Goal: Task Accomplishment & Management: Manage account settings

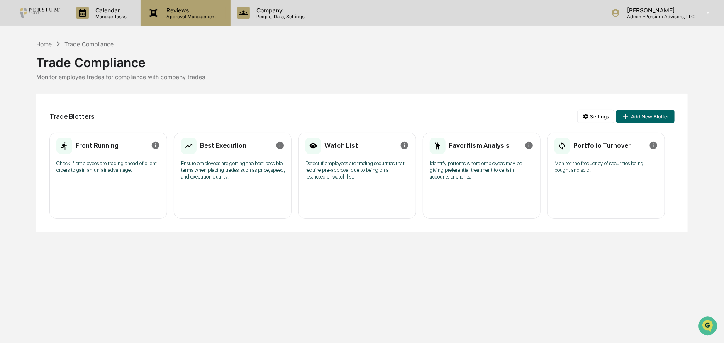
click at [190, 15] on p "Approval Management" at bounding box center [190, 17] width 61 height 6
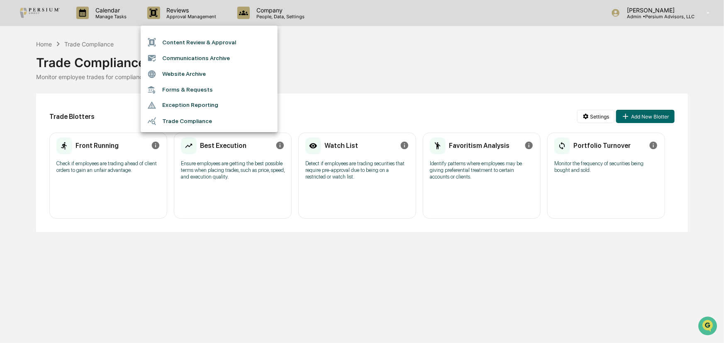
click at [138, 19] on div at bounding box center [362, 171] width 724 height 343
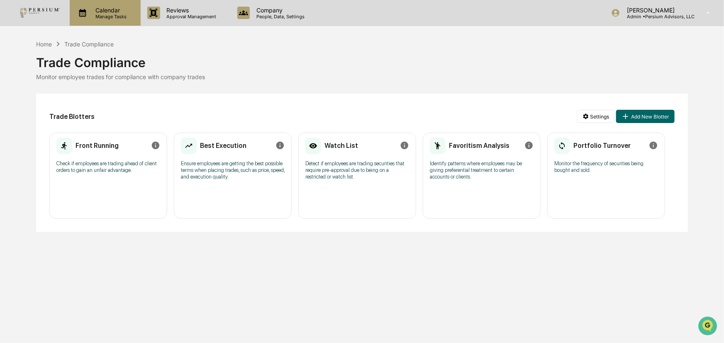
click at [118, 13] on p "Calendar" at bounding box center [110, 10] width 42 height 7
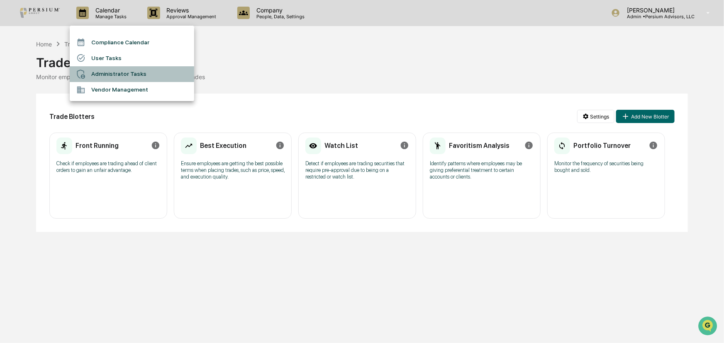
click at [107, 69] on li "Administrator Tasks" at bounding box center [132, 74] width 124 height 16
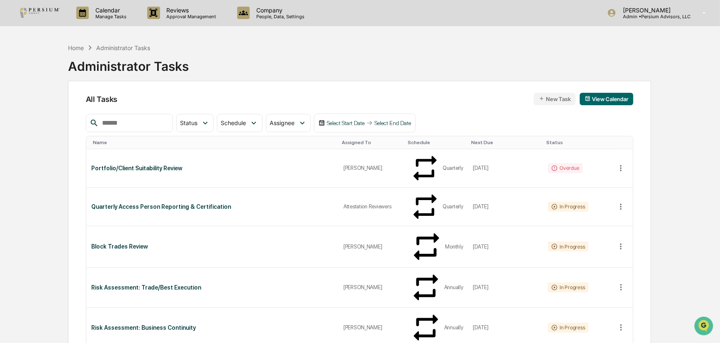
click at [142, 141] on div "Name" at bounding box center [214, 143] width 242 height 6
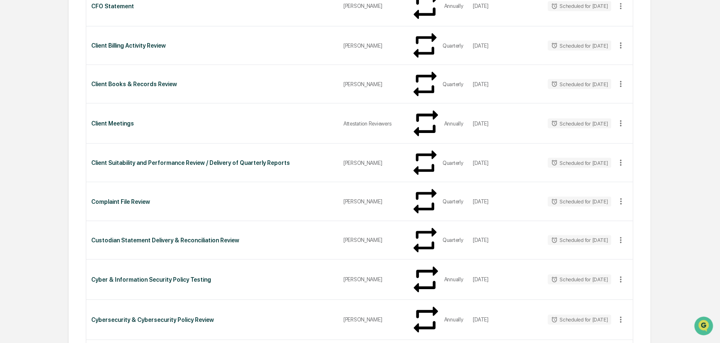
scroll to position [565, 0]
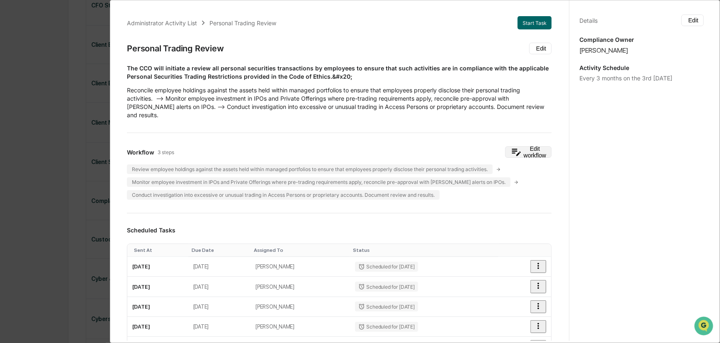
click at [514, 146] on button "Edit workflow" at bounding box center [528, 152] width 46 height 12
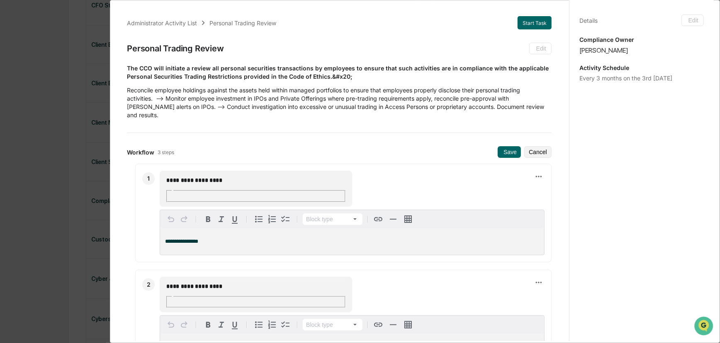
drag, startPoint x: 251, startPoint y: 170, endPoint x: 313, endPoint y: 170, distance: 62.6
click at [223, 175] on input "**********" at bounding box center [194, 180] width 58 height 11
click at [197, 176] on input "**********" at bounding box center [194, 181] width 58 height 11
drag, startPoint x: 236, startPoint y: 170, endPoint x: 377, endPoint y: 170, distance: 140.6
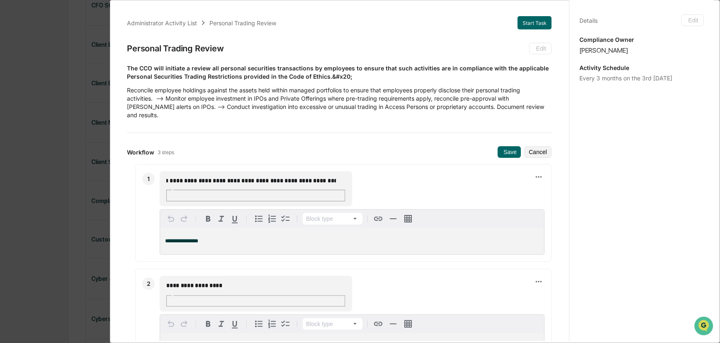
click at [377, 171] on div "**********" at bounding box center [352, 188] width 385 height 35
click at [196, 177] on input "**********" at bounding box center [250, 181] width 171 height 8
click at [215, 177] on input "**********" at bounding box center [250, 181] width 171 height 8
click at [210, 177] on input "**********" at bounding box center [250, 181] width 171 height 8
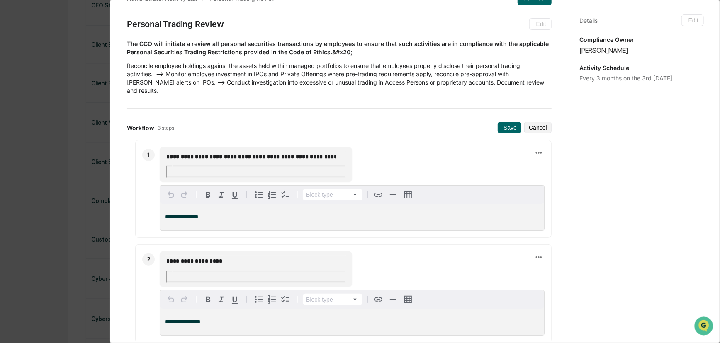
scroll to position [37, 0]
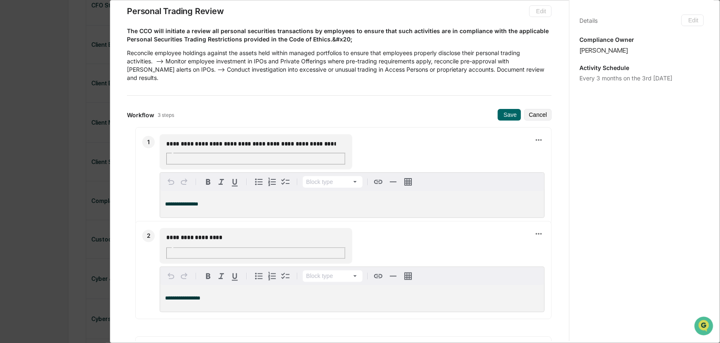
drag, startPoint x: 267, startPoint y: 234, endPoint x: 278, endPoint y: 223, distance: 15.8
click at [278, 268] on div "Block type" at bounding box center [352, 277] width 384 height 18
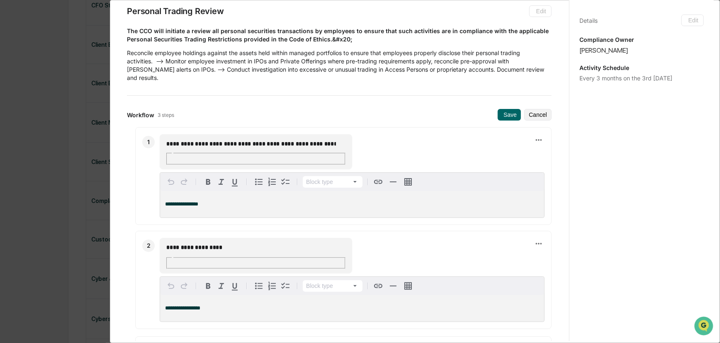
scroll to position [0, 231]
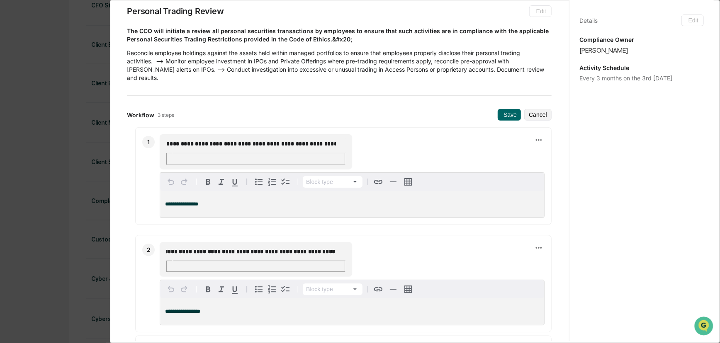
drag, startPoint x: 279, startPoint y: 216, endPoint x: 419, endPoint y: 219, distance: 139.4
click at [425, 242] on div "**********" at bounding box center [352, 259] width 385 height 35
click at [411, 240] on div "**********" at bounding box center [352, 257] width 385 height 35
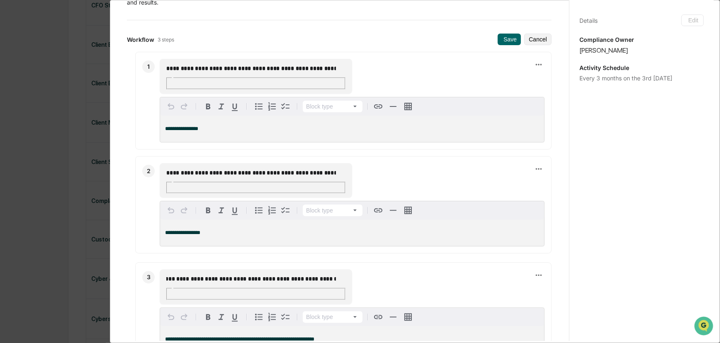
scroll to position [0, 0]
drag, startPoint x: 249, startPoint y: 232, endPoint x: 129, endPoint y: 234, distance: 120.3
click at [129, 234] on ul "**********" at bounding box center [339, 205] width 425 height 307
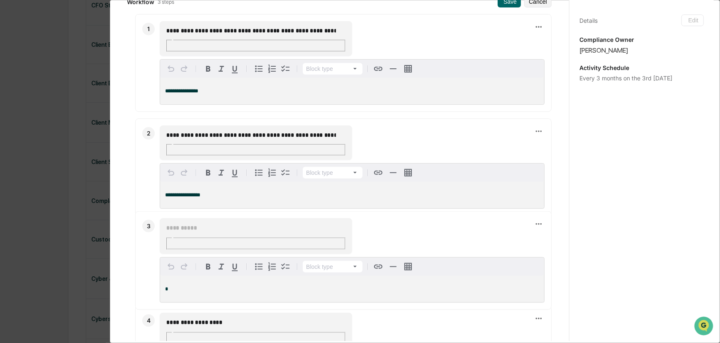
drag, startPoint x: 141, startPoint y: 304, endPoint x: 136, endPoint y: 211, distance: 93.9
click at [135, 261] on icon at bounding box center [135, 261] width 0 height 0
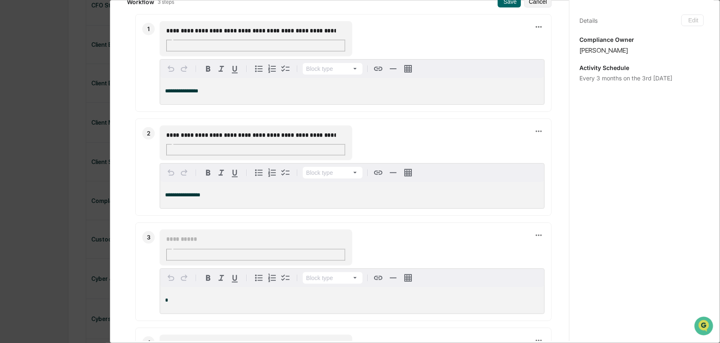
click at [197, 234] on input "text" at bounding box center [194, 239] width 58 height 11
click at [196, 234] on input "**********" at bounding box center [194, 239] width 58 height 11
click at [223, 234] on input "**********" at bounding box center [194, 239] width 58 height 11
type input "**********"
click at [233, 298] on p "*" at bounding box center [352, 301] width 374 height 6
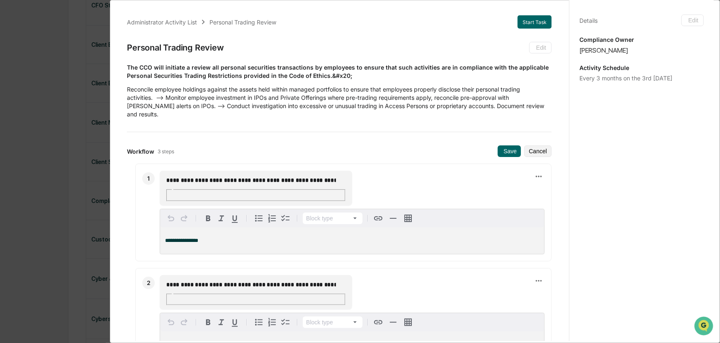
scroll to position [0, 0]
click at [498, 146] on button "Save" at bounding box center [509, 152] width 23 height 12
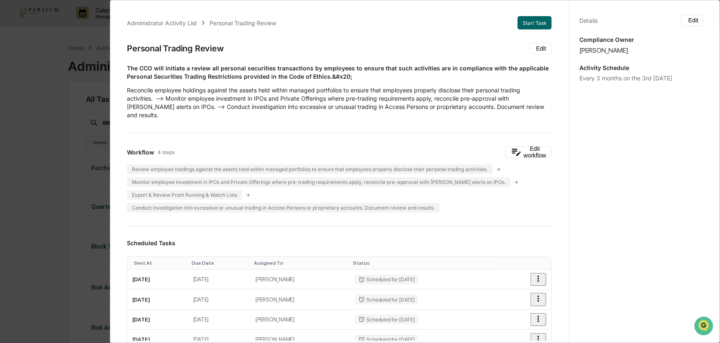
click at [58, 119] on div "Administrator Activity List Personal Trading Review Start Task Personal Trading…" at bounding box center [360, 171] width 720 height 343
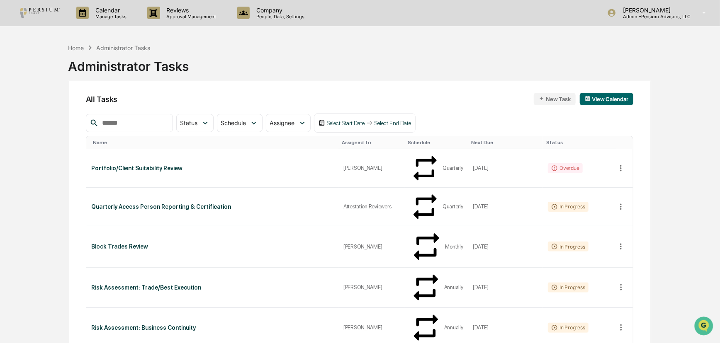
click at [111, 140] on div "Name" at bounding box center [214, 143] width 242 height 6
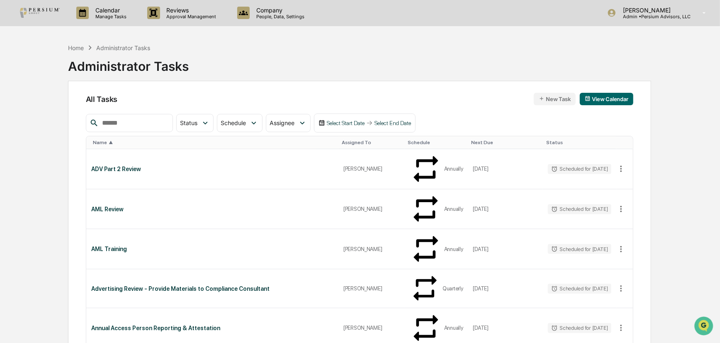
click at [474, 142] on div "Next Due" at bounding box center [506, 143] width 68 height 6
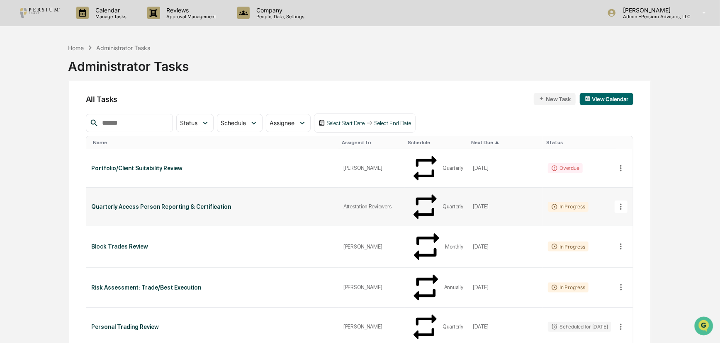
click at [351, 204] on div "Attestation Reviewers" at bounding box center [371, 207] width 56 height 6
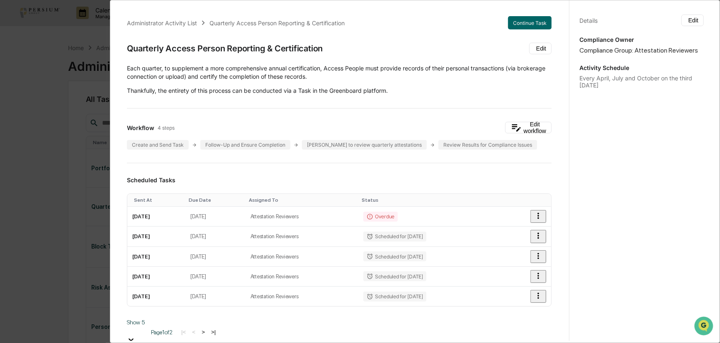
click at [91, 100] on div "Administrator Activity List Quarterly Access Person Reporting & Certification C…" at bounding box center [360, 171] width 720 height 343
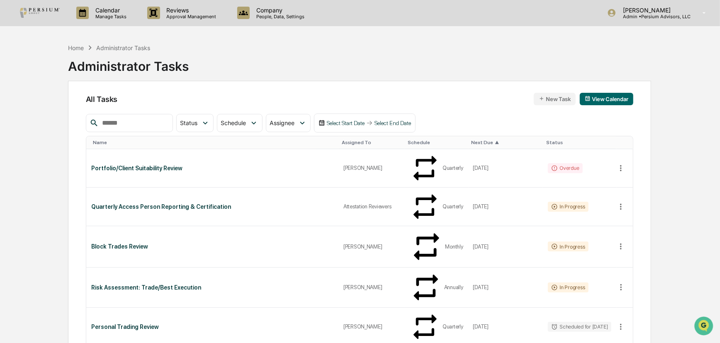
click at [131, 126] on input "text" at bounding box center [134, 123] width 71 height 11
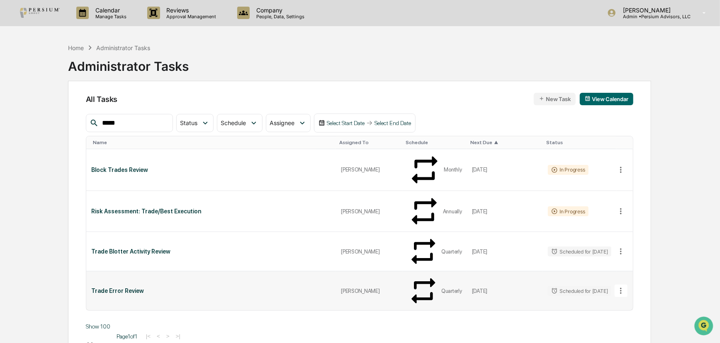
type input "*****"
click at [117, 288] on div "Trade Error Review" at bounding box center [211, 291] width 240 height 7
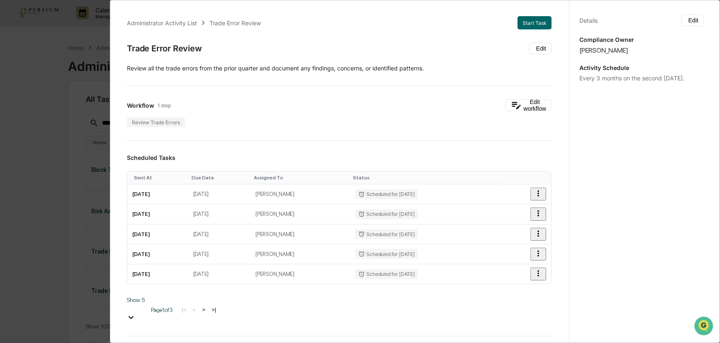
click at [67, 131] on div "Administrator Activity List Trade Error Review Start Task Trade Error Review Ed…" at bounding box center [360, 171] width 720 height 343
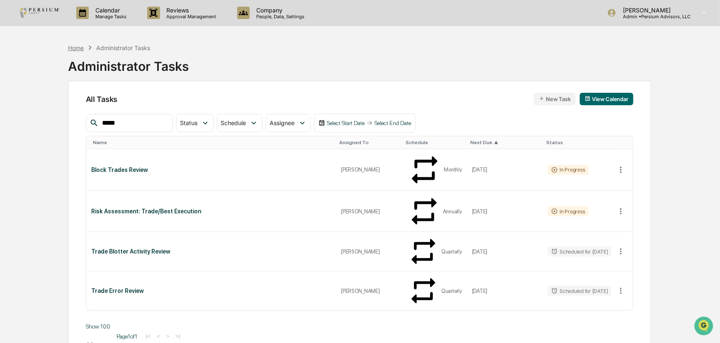
click at [73, 47] on div "Home" at bounding box center [76, 47] width 16 height 7
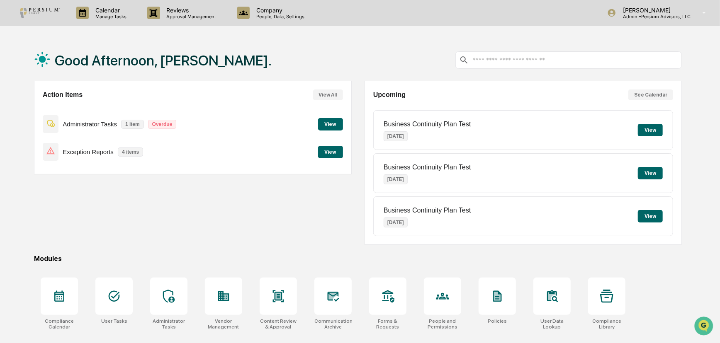
click at [332, 126] on button "View" at bounding box center [330, 124] width 25 height 12
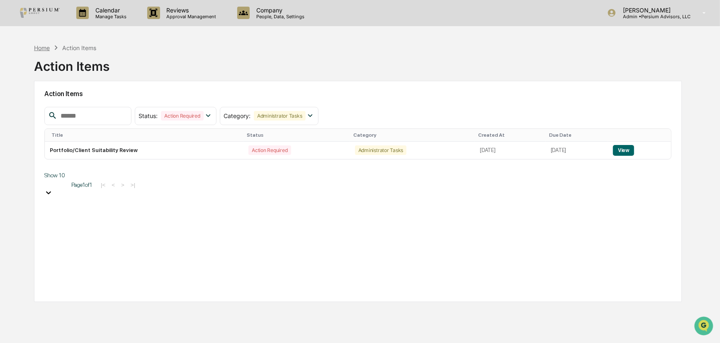
click at [43, 46] on div "Home" at bounding box center [42, 47] width 16 height 7
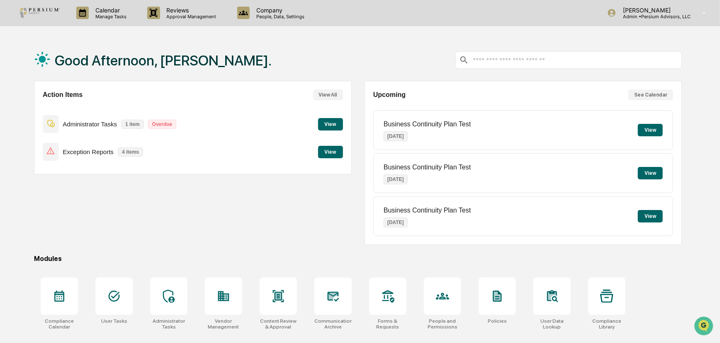
click at [330, 151] on button "View" at bounding box center [330, 152] width 25 height 12
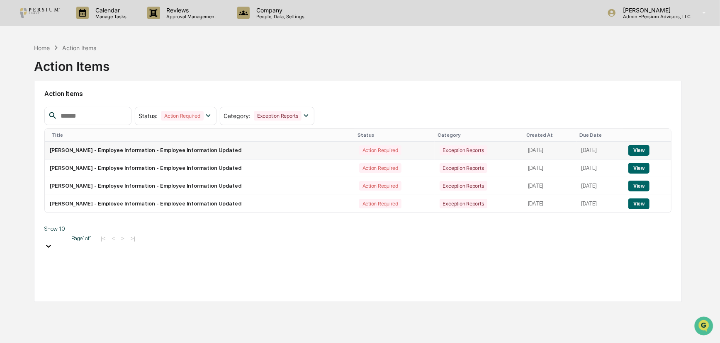
click at [641, 148] on button "View" at bounding box center [638, 150] width 21 height 11
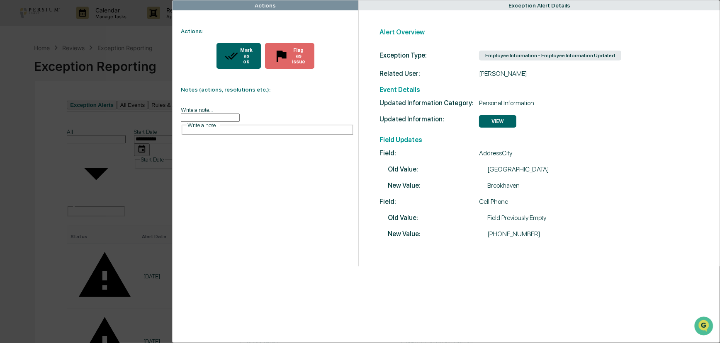
click at [225, 52] on icon "modal" at bounding box center [231, 55] width 13 height 7
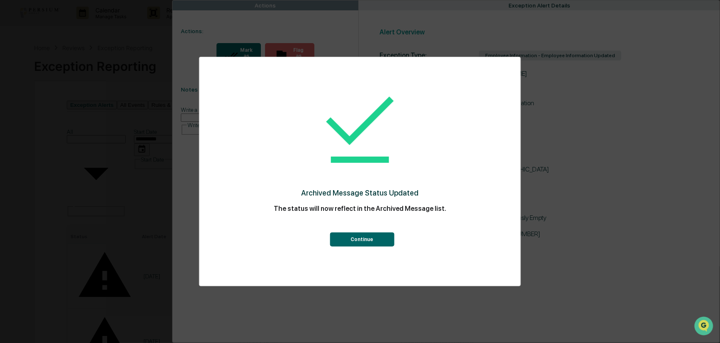
click at [383, 237] on button "Continue" at bounding box center [362, 240] width 64 height 14
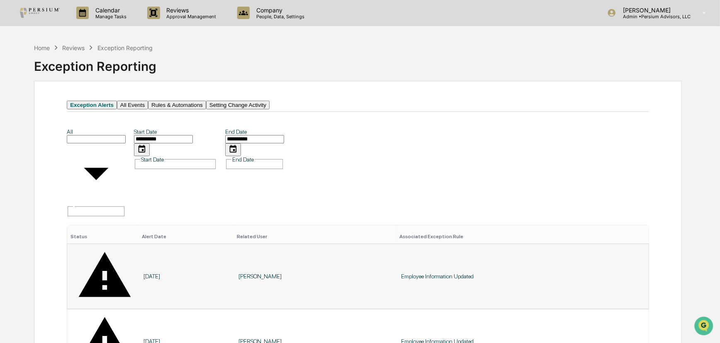
click at [144, 273] on div "8/11/25" at bounding box center [186, 276] width 85 height 7
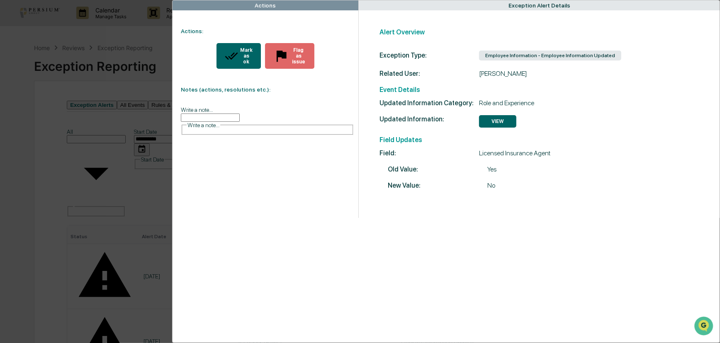
click at [241, 49] on div "Mark as ok" at bounding box center [245, 55] width 15 height 17
click at [243, 49] on div "Mark as ok" at bounding box center [245, 55] width 15 height 17
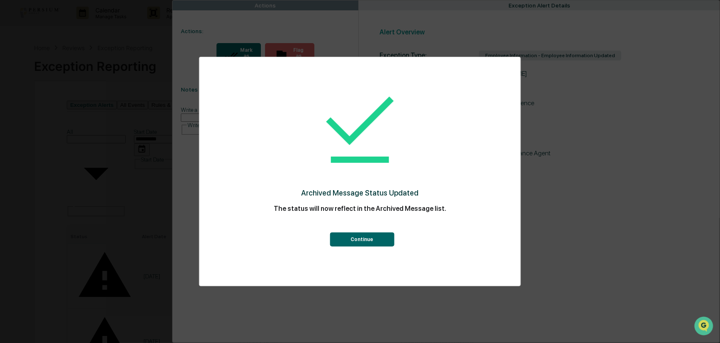
click at [365, 241] on button "Continue" at bounding box center [362, 240] width 64 height 14
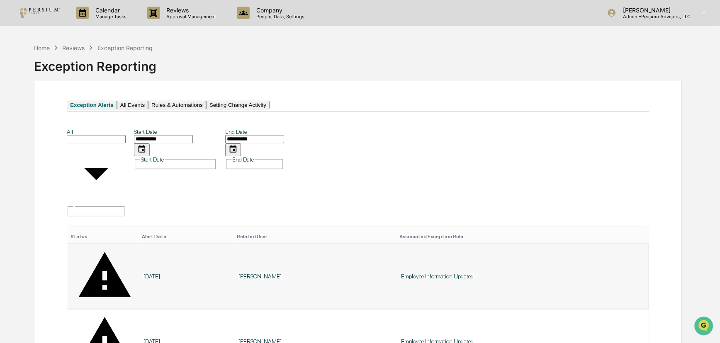
click at [223, 244] on td "8/11/25" at bounding box center [186, 276] width 95 height 65
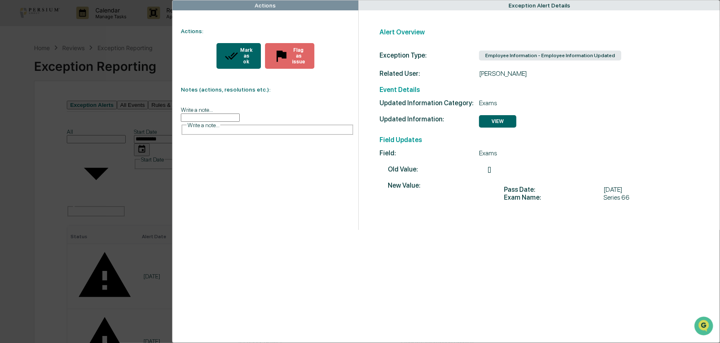
click at [238, 52] on div "Mark as ok" at bounding box center [245, 55] width 15 height 17
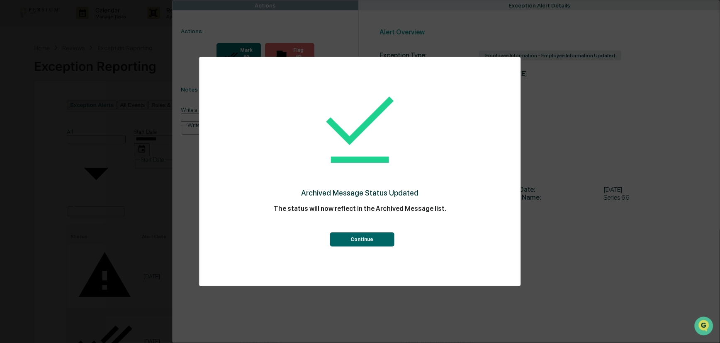
click at [367, 238] on button "Continue" at bounding box center [362, 240] width 64 height 14
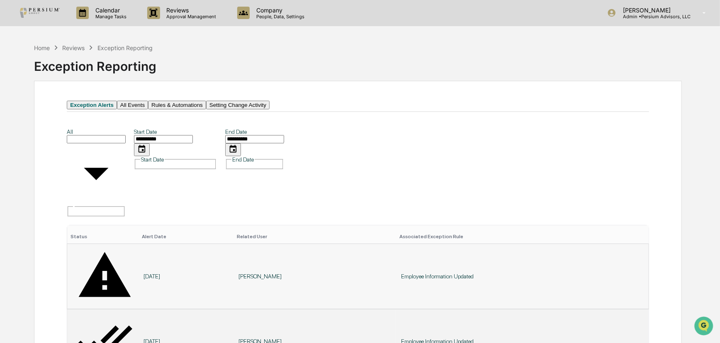
click at [153, 273] on div "8/11/25" at bounding box center [186, 276] width 85 height 7
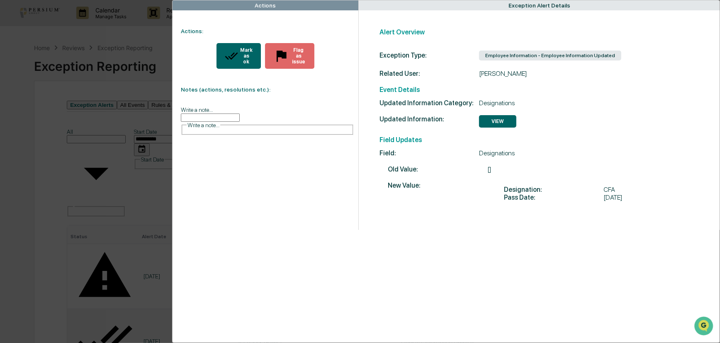
click at [242, 52] on div "Mark as ok" at bounding box center [245, 55] width 15 height 17
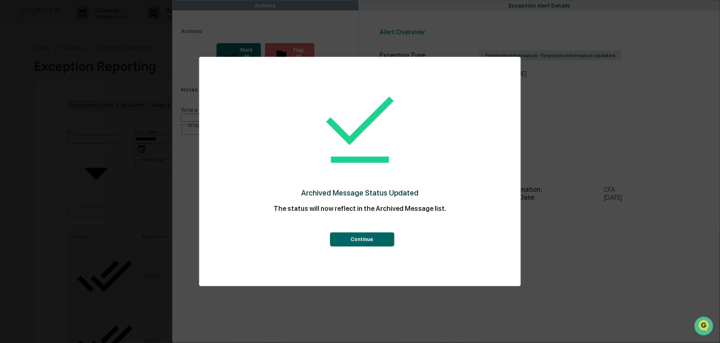
click at [376, 239] on button "Continue" at bounding box center [362, 240] width 64 height 14
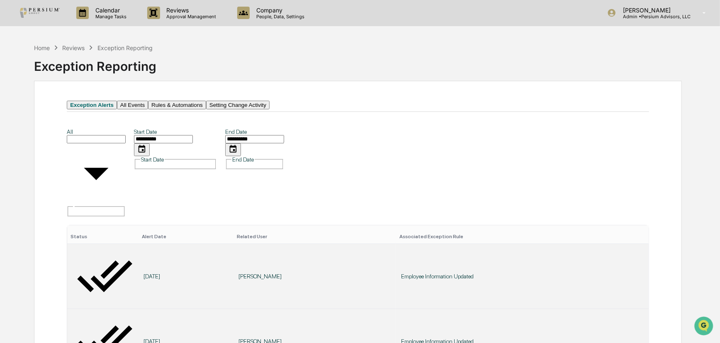
click at [148, 110] on button "All Events" at bounding box center [132, 105] width 31 height 9
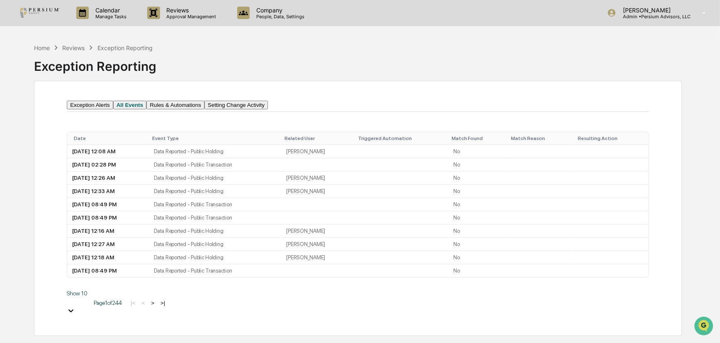
click at [95, 141] on div "Date" at bounding box center [110, 139] width 72 height 6
click at [99, 141] on div "Date ▲" at bounding box center [110, 139] width 73 height 6
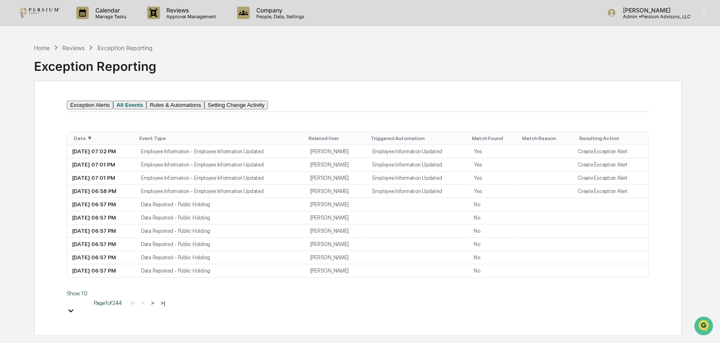
click at [168, 307] on div "|< < > >|" at bounding box center [147, 303] width 39 height 7
click at [157, 307] on button ">" at bounding box center [152, 303] width 8 height 7
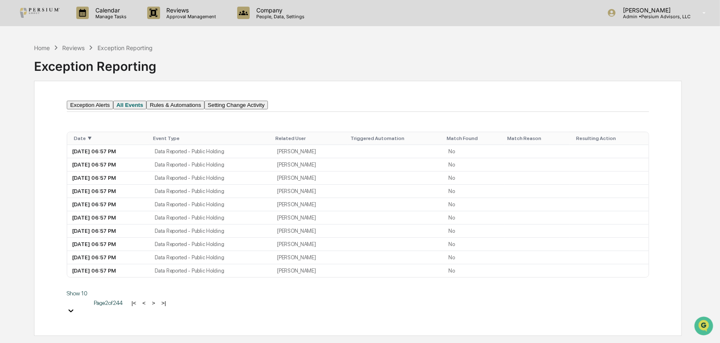
click at [158, 307] on button ">" at bounding box center [153, 303] width 8 height 7
click at [158, 307] on button ">" at bounding box center [154, 303] width 8 height 7
click at [158, 307] on button ">" at bounding box center [153, 303] width 8 height 7
click at [187, 108] on button "Rules & Automations" at bounding box center [175, 105] width 58 height 9
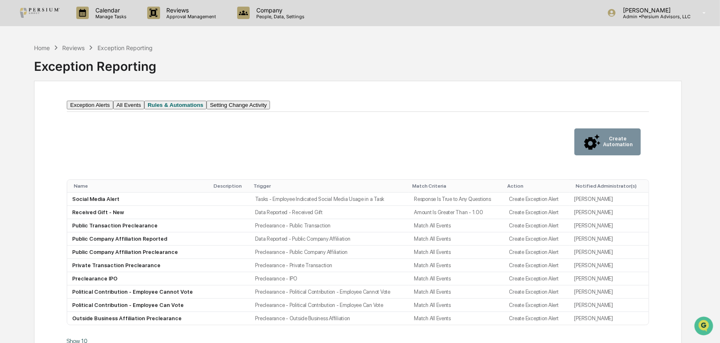
click at [270, 110] on button "Setting Change Activity" at bounding box center [238, 105] width 63 height 9
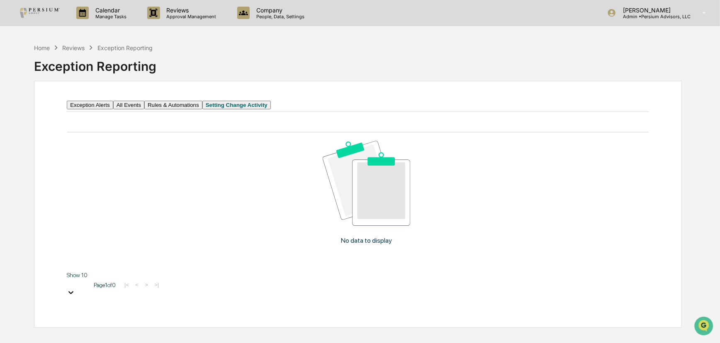
click at [113, 110] on button "Exception Alerts" at bounding box center [90, 105] width 46 height 9
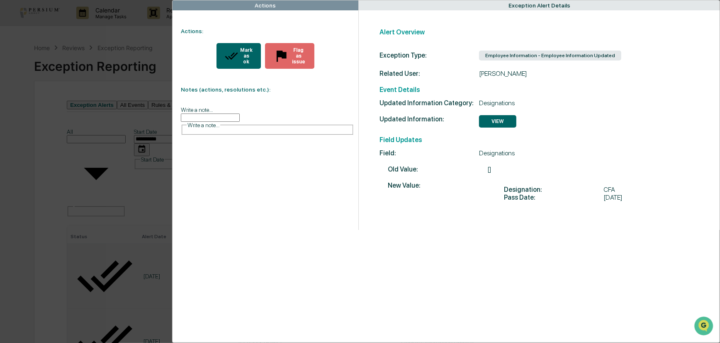
click at [116, 104] on div "Actions Actions: Mark as ok Flag as issue Notes (actions, resolutions etc.): Wr…" at bounding box center [360, 171] width 720 height 343
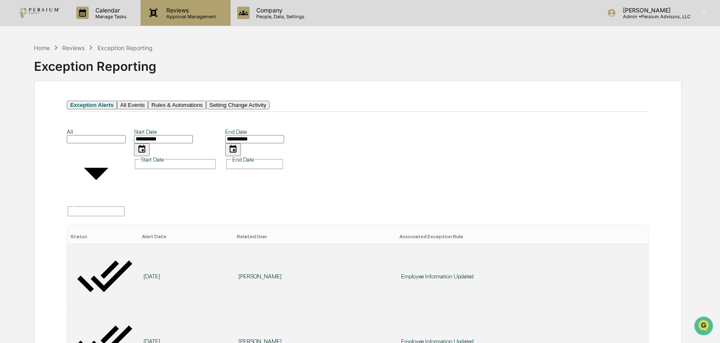
click at [211, 14] on p "Approval Management" at bounding box center [190, 17] width 61 height 6
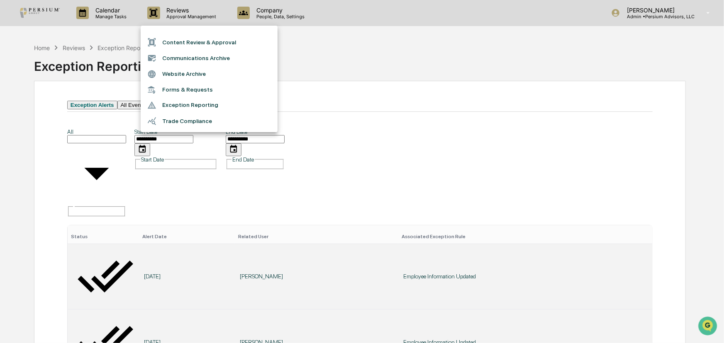
click at [297, 24] on div at bounding box center [362, 171] width 724 height 343
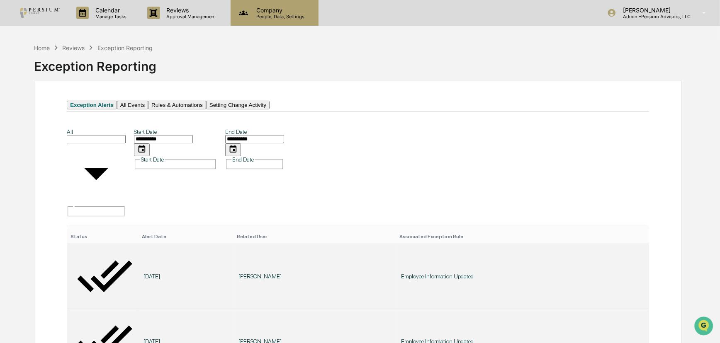
click at [270, 12] on p "Company" at bounding box center [279, 10] width 59 height 7
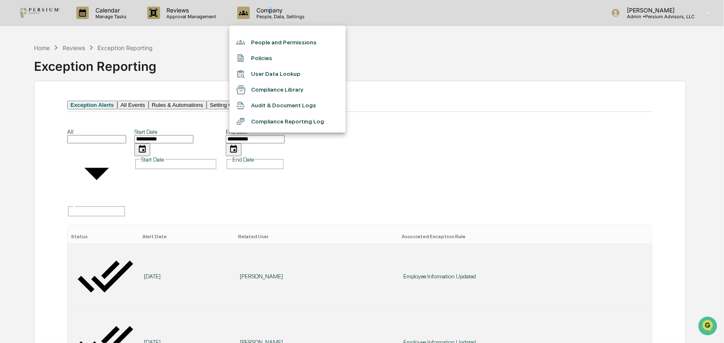
click at [270, 107] on li "Audit & Document Logs" at bounding box center [287, 106] width 116 height 16
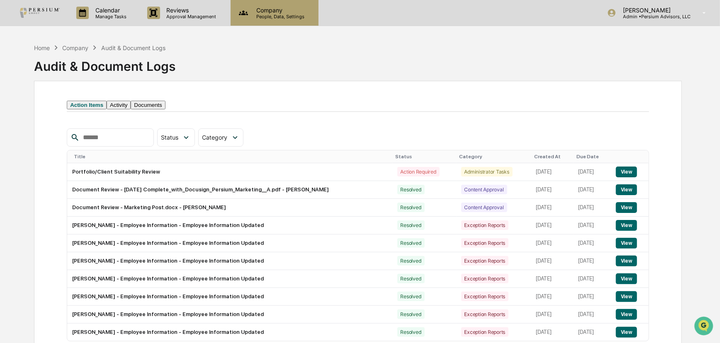
click at [284, 20] on div "Company People, Data, Settings" at bounding box center [275, 13] width 88 height 26
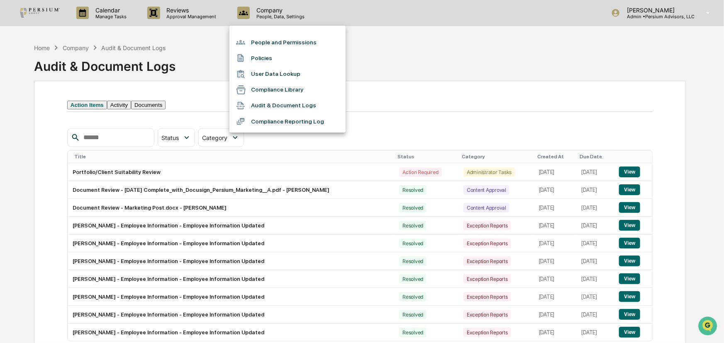
click at [111, 13] on div at bounding box center [362, 171] width 724 height 343
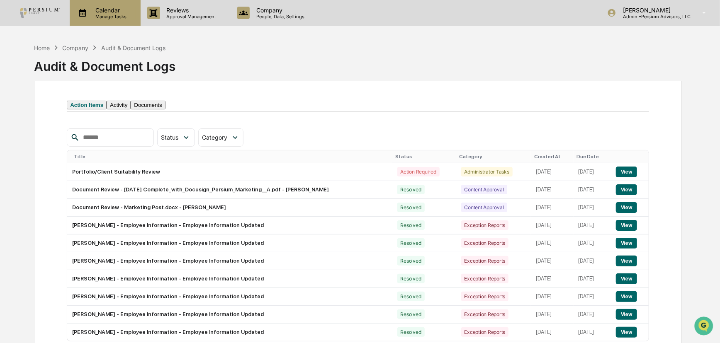
click at [106, 16] on p "Manage Tasks" at bounding box center [110, 17] width 42 height 6
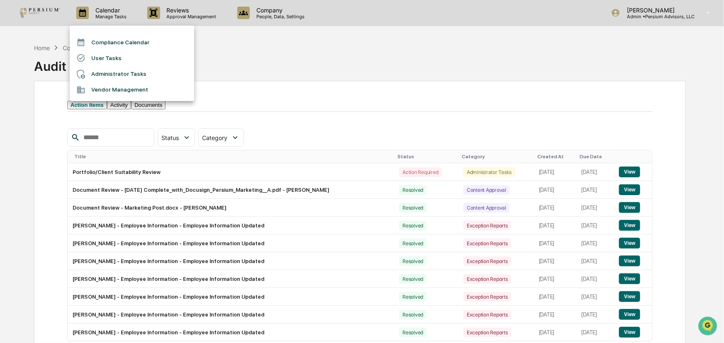
click at [102, 55] on li "User Tasks" at bounding box center [132, 58] width 124 height 16
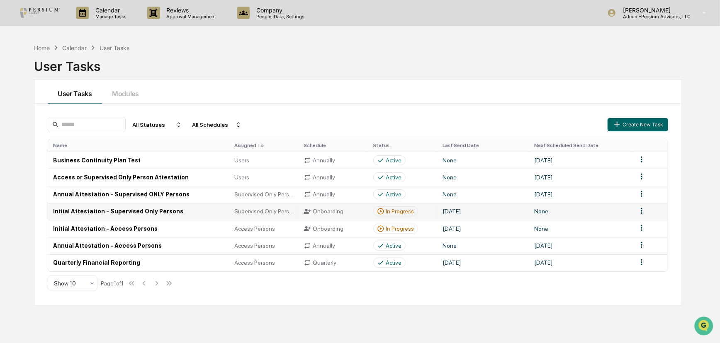
click at [389, 211] on div "In Progress" at bounding box center [400, 211] width 28 height 7
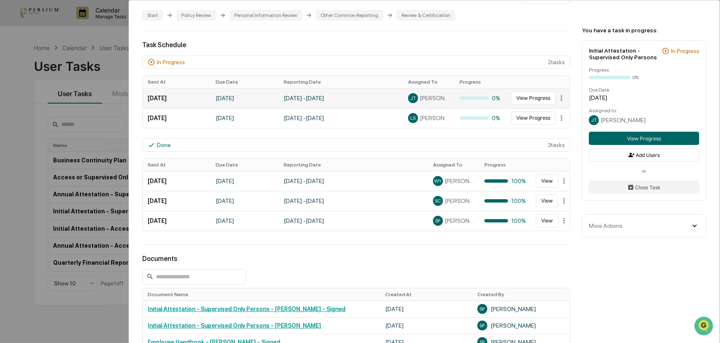
scroll to position [188, 0]
click at [549, 146] on div "Done 3 task s" at bounding box center [356, 144] width 428 height 13
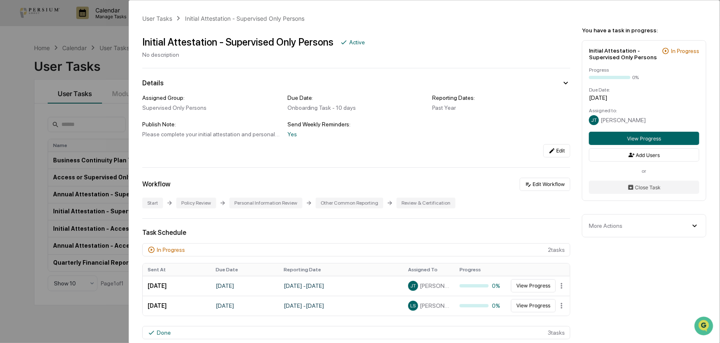
click at [98, 104] on div "User Tasks Initial Attestation - Supervised Only Persons Initial Attestation - …" at bounding box center [360, 171] width 720 height 343
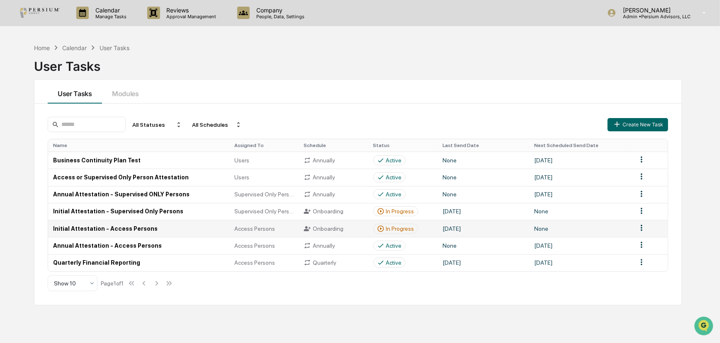
click at [391, 230] on div "In Progress" at bounding box center [400, 229] width 28 height 7
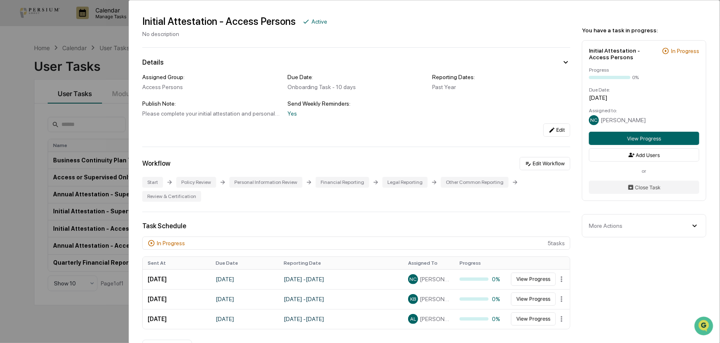
scroll to position [37, 0]
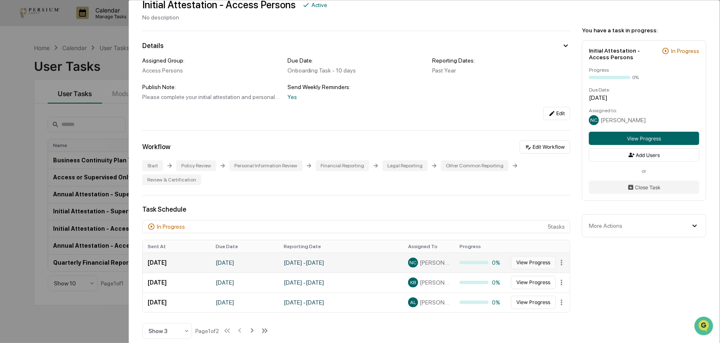
click at [536, 256] on button "View Progress" at bounding box center [533, 262] width 45 height 13
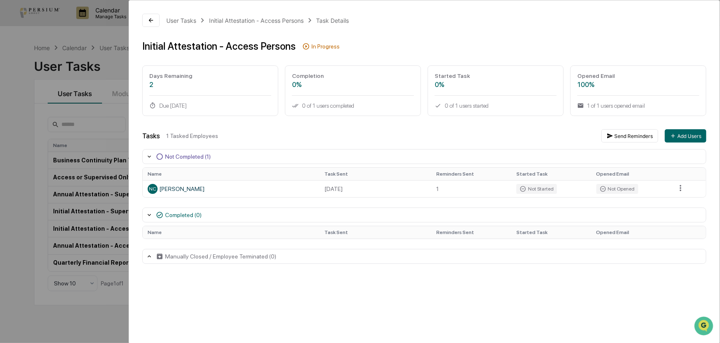
click at [148, 216] on icon at bounding box center [149, 215] width 3 height 2
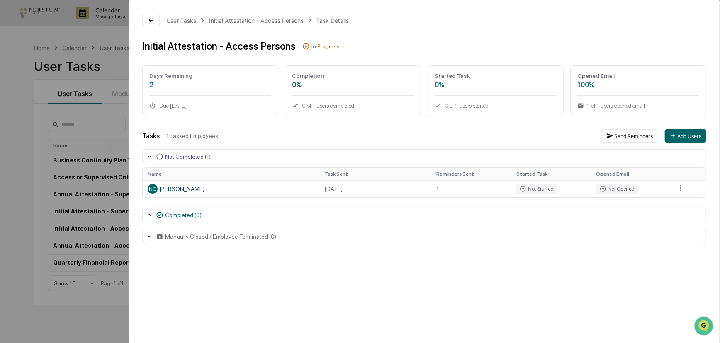
click at [148, 216] on icon at bounding box center [149, 215] width 7 height 7
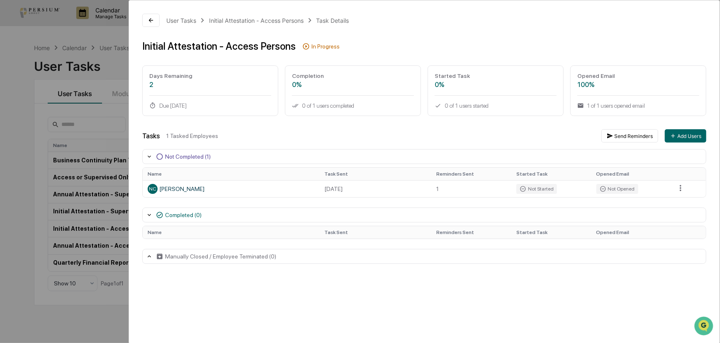
click at [116, 270] on div "User Tasks Initial Attestation - Access Persons Task Details Initial Attestatio…" at bounding box center [360, 171] width 720 height 343
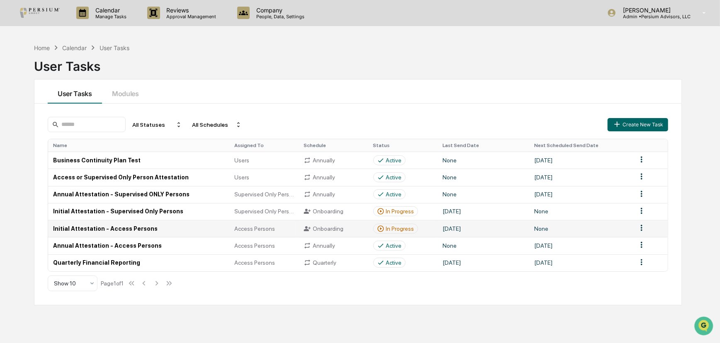
click at [386, 229] on div "In Progress" at bounding box center [400, 229] width 28 height 7
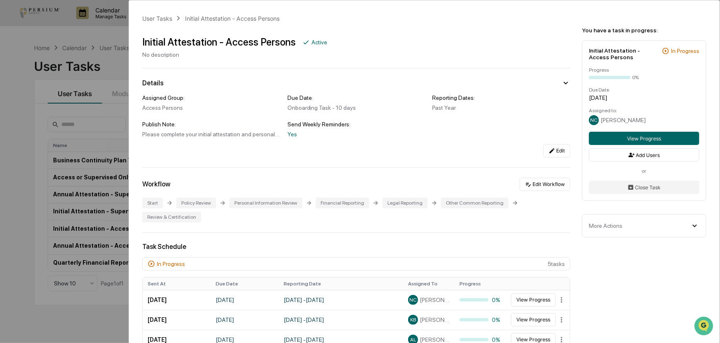
scroll to position [37, 0]
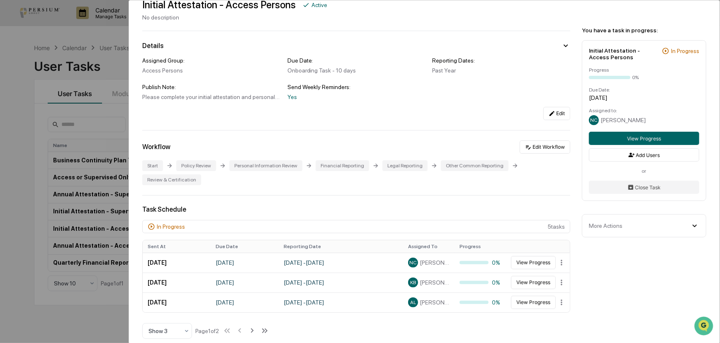
click at [57, 249] on div "User Tasks Initial Attestation - Access Persons Initial Attestation - Access Pe…" at bounding box center [360, 171] width 720 height 343
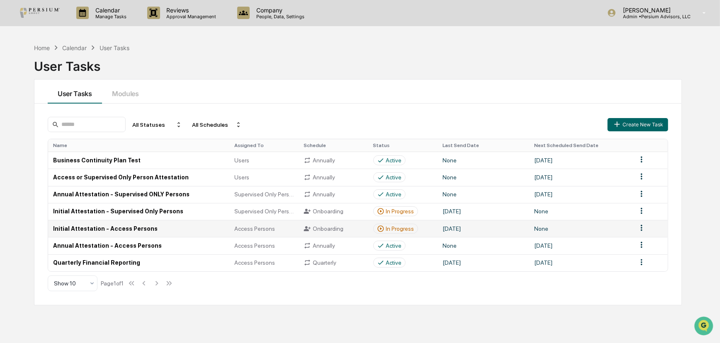
click at [399, 229] on div "In Progress" at bounding box center [400, 229] width 28 height 7
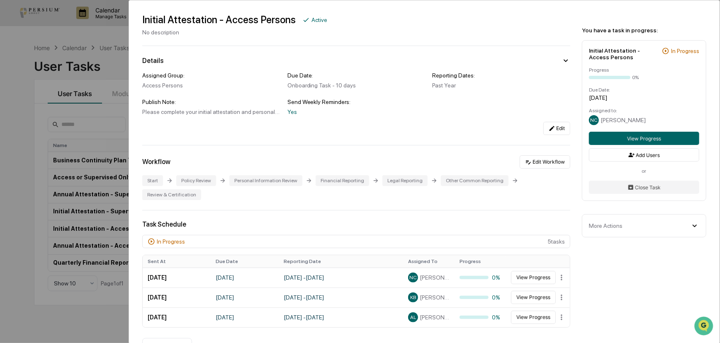
scroll to position [113, 0]
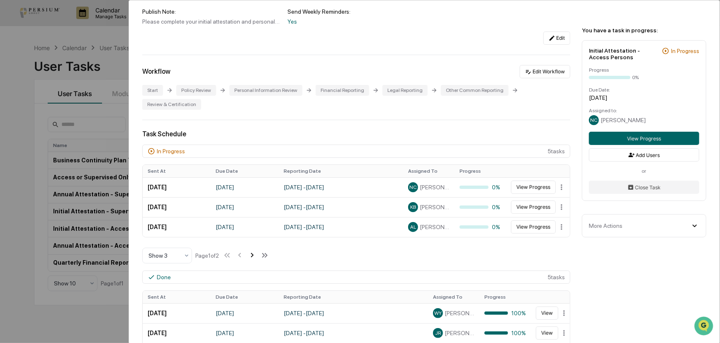
click at [257, 251] on icon at bounding box center [252, 255] width 9 height 9
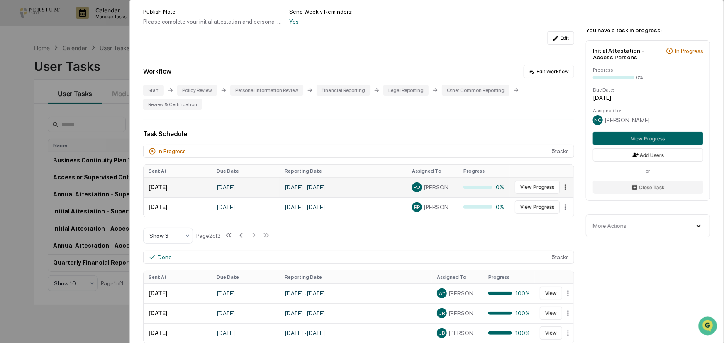
click at [557, 174] on html "Calendar Manage Tasks Reviews Approval Management Company People, Data, Setting…" at bounding box center [362, 171] width 724 height 343
click at [411, 220] on html "Calendar Manage Tasks Reviews Approval Management Company People, Data, Setting…" at bounding box center [362, 171] width 724 height 343
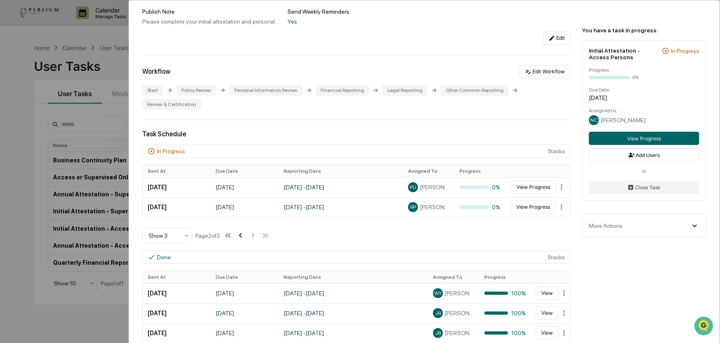
click at [245, 231] on icon at bounding box center [240, 235] width 9 height 9
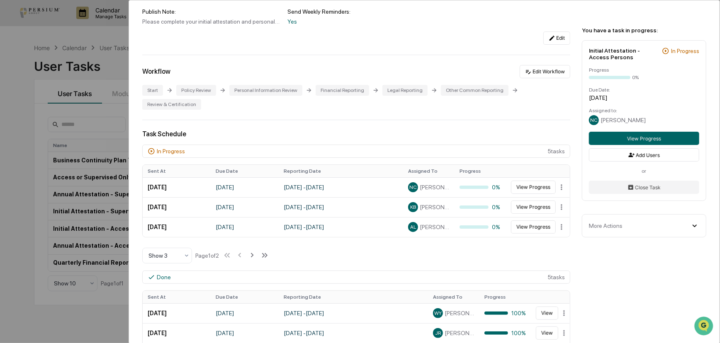
click at [664, 229] on div "More Actions" at bounding box center [644, 225] width 110 height 9
click at [685, 226] on div "More Actions" at bounding box center [644, 225] width 110 height 9
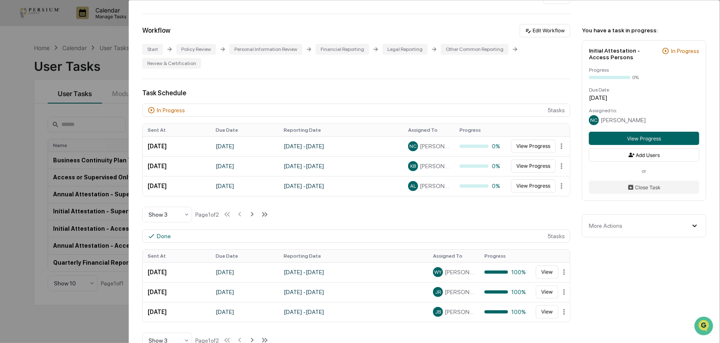
scroll to position [226, 0]
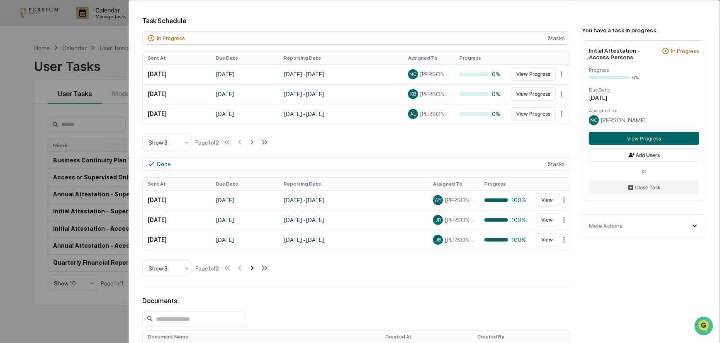
click at [254, 266] on icon at bounding box center [252, 268] width 3 height 5
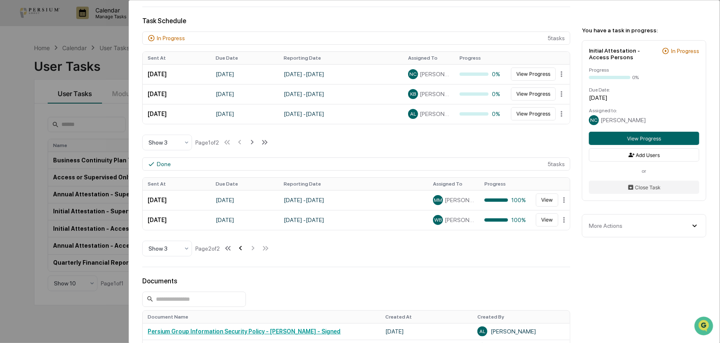
click at [242, 246] on icon at bounding box center [240, 248] width 3 height 5
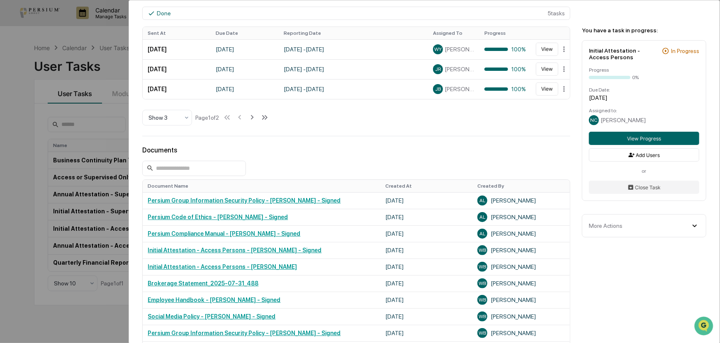
scroll to position [415, 0]
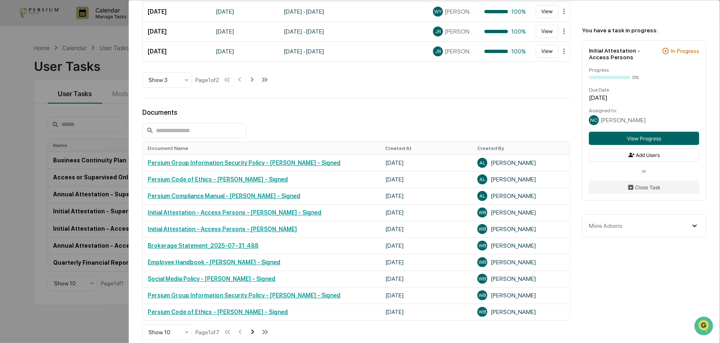
click at [253, 328] on icon at bounding box center [252, 332] width 9 height 9
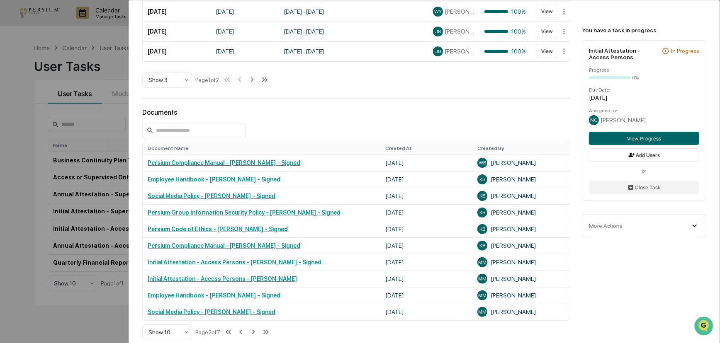
click at [83, 223] on div "User Tasks Initial Attestation - Access Persons Initial Attestation - Access Pe…" at bounding box center [360, 171] width 720 height 343
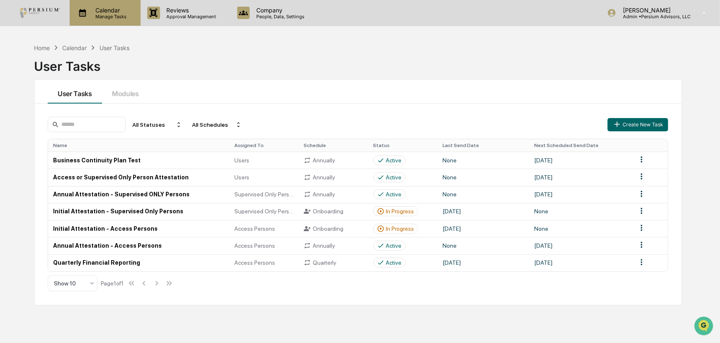
click at [119, 22] on div "Calendar Manage Tasks" at bounding box center [105, 13] width 71 height 26
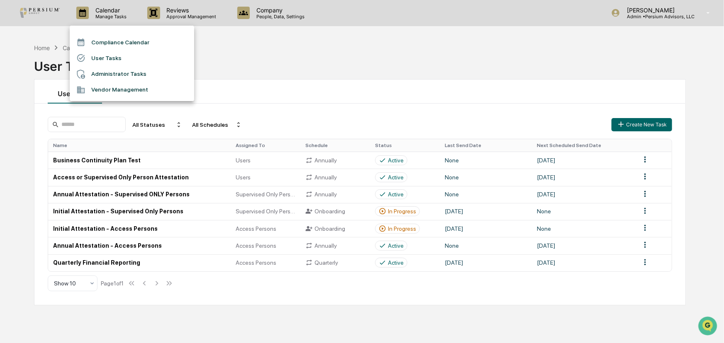
click at [268, 56] on div at bounding box center [362, 171] width 724 height 343
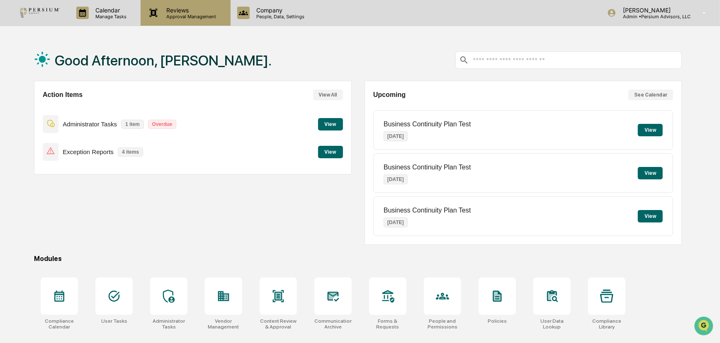
click at [151, 18] on icon at bounding box center [153, 13] width 12 height 12
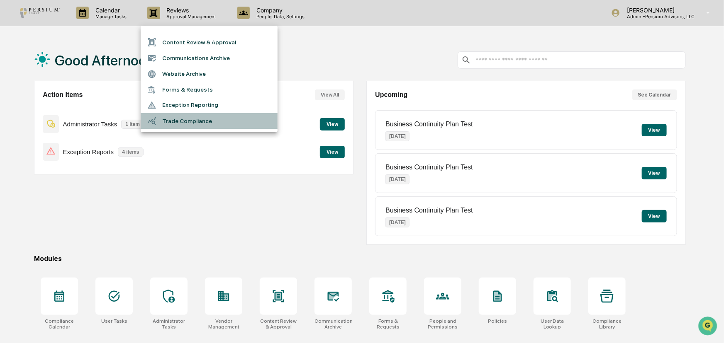
click at [183, 119] on li "Trade Compliance" at bounding box center [209, 121] width 137 height 16
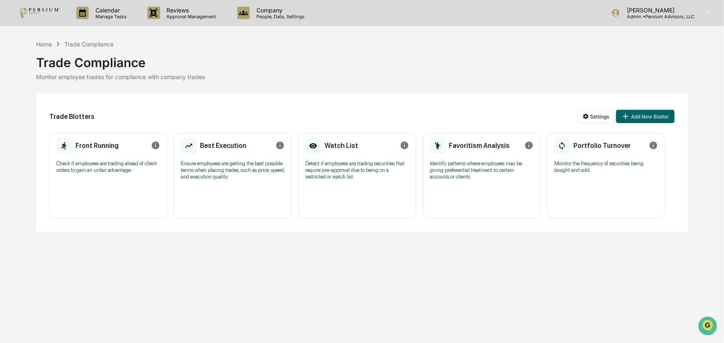
click at [241, 153] on div "Best Execution" at bounding box center [214, 145] width 66 height 19
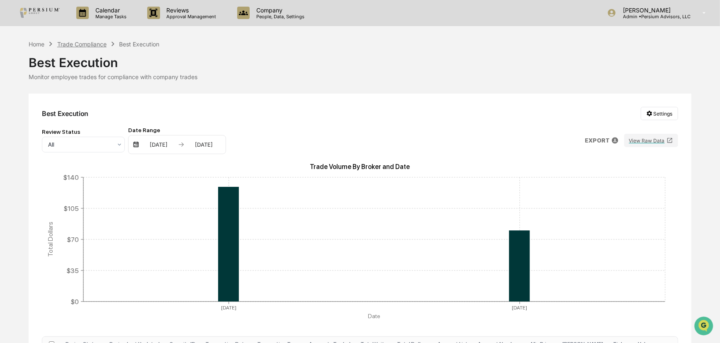
click at [96, 43] on div "Trade Compliance" at bounding box center [81, 44] width 49 height 7
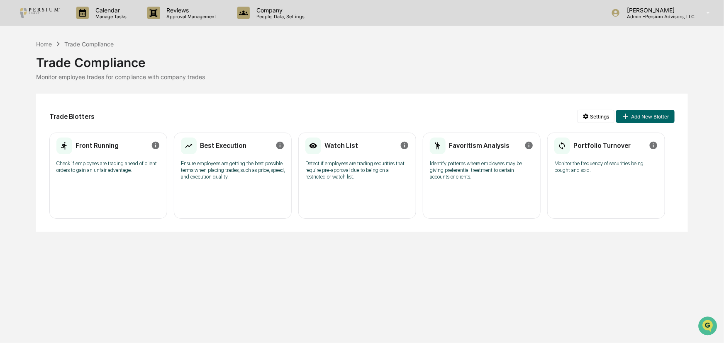
click at [368, 168] on p "Detect if employees are trading securities that require pre-approval due to bei…" at bounding box center [357, 171] width 104 height 20
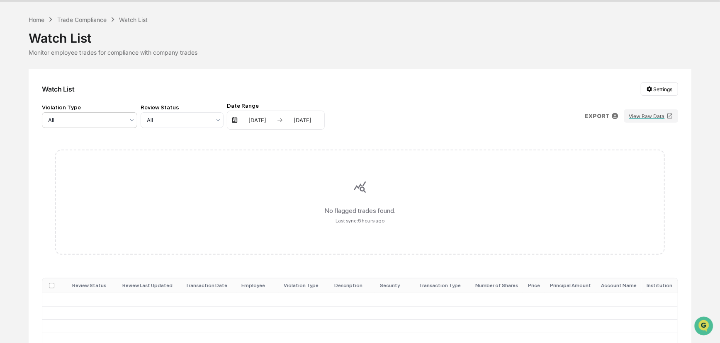
scroll to position [37, 0]
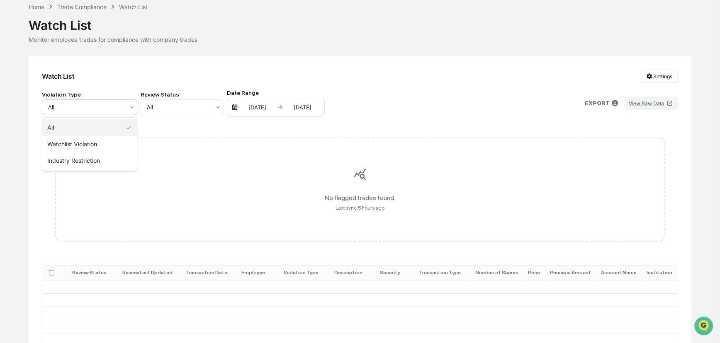
click at [119, 108] on div at bounding box center [86, 107] width 76 height 8
click at [99, 139] on div "Watchlist Violation" at bounding box center [89, 144] width 95 height 17
click at [102, 113] on div "Watchlist Violation" at bounding box center [86, 108] width 85 height 12
click at [95, 162] on div "Industry Restriction" at bounding box center [89, 161] width 95 height 17
click at [106, 108] on div at bounding box center [86, 107] width 76 height 8
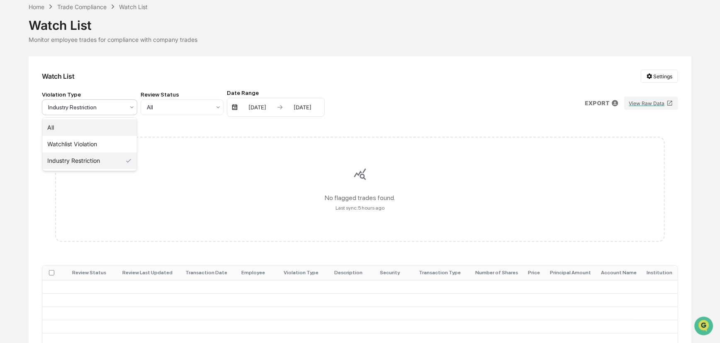
click at [88, 129] on div "All" at bounding box center [89, 127] width 95 height 17
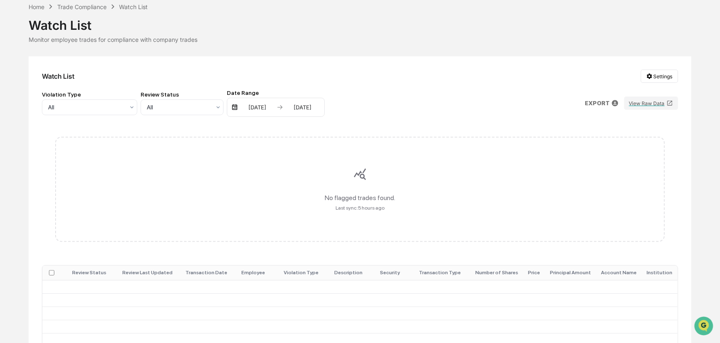
click at [90, 0] on div "Calendar Manage Tasks Reviews Approval Management Company People, Data, Setting…" at bounding box center [360, 210] width 720 height 494
click at [87, 4] on div "Trade Compliance" at bounding box center [81, 6] width 49 height 7
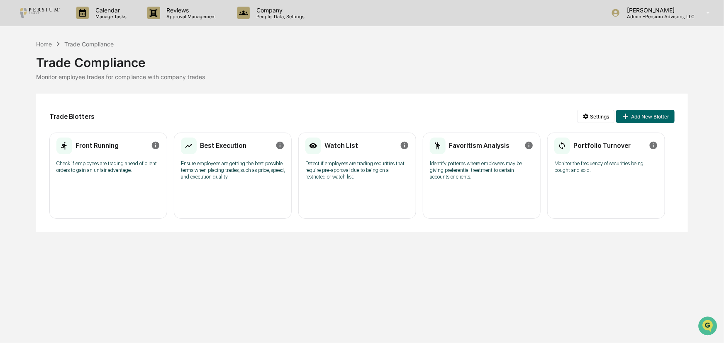
click at [461, 152] on div "Favoritism Analysis" at bounding box center [470, 145] width 80 height 19
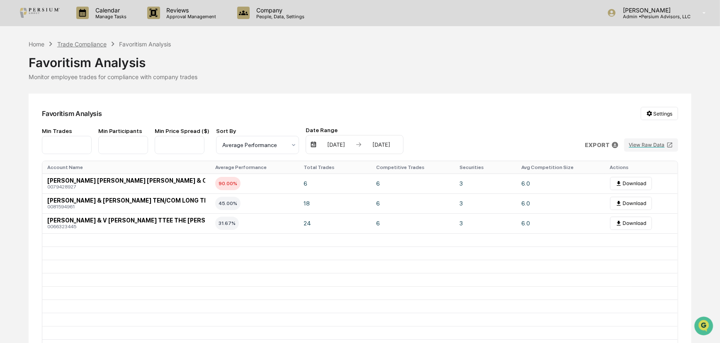
click at [92, 44] on div "Trade Compliance" at bounding box center [81, 44] width 49 height 7
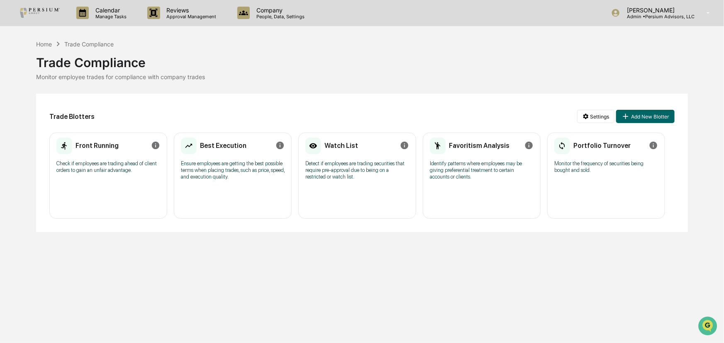
click at [656, 145] on icon "Info" at bounding box center [654, 146] width 8 height 8
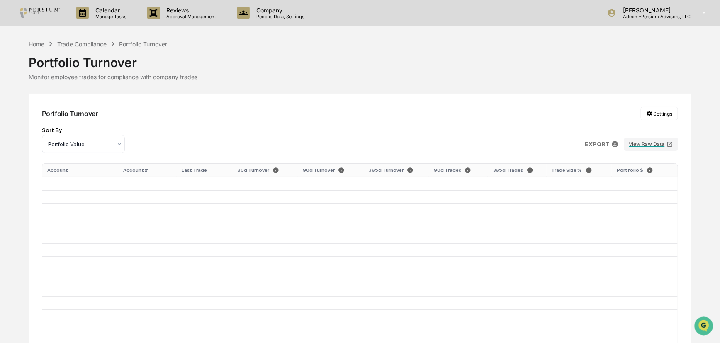
click at [100, 44] on div "Trade Compliance" at bounding box center [81, 44] width 49 height 7
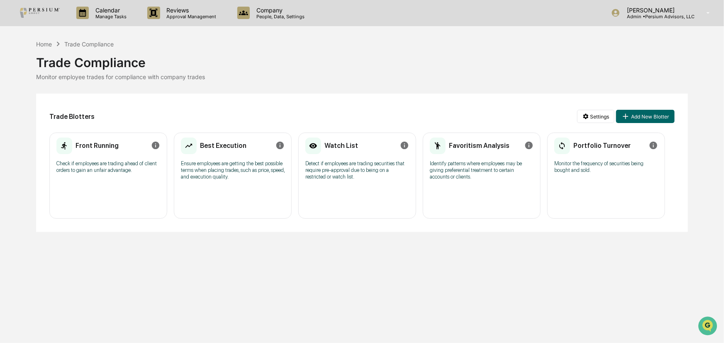
click at [102, 145] on h2 "Front Running" at bounding box center [96, 146] width 43 height 8
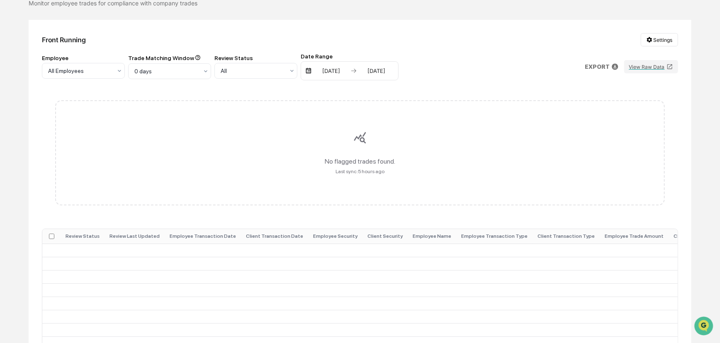
scroll to position [75, 0]
click at [116, 75] on div "0 days" at bounding box center [80, 70] width 72 height 12
click at [177, 88] on div "5 days" at bounding box center [170, 90] width 82 height 17
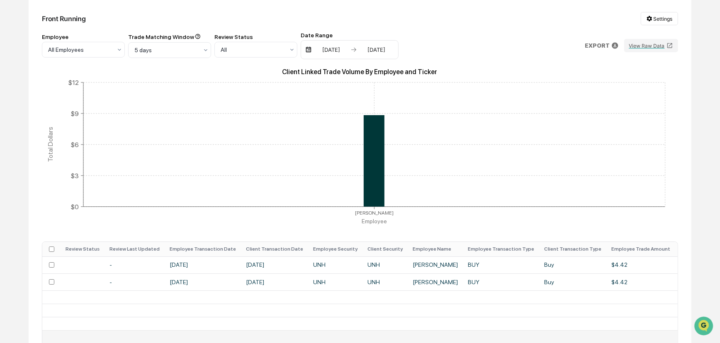
scroll to position [87, 0]
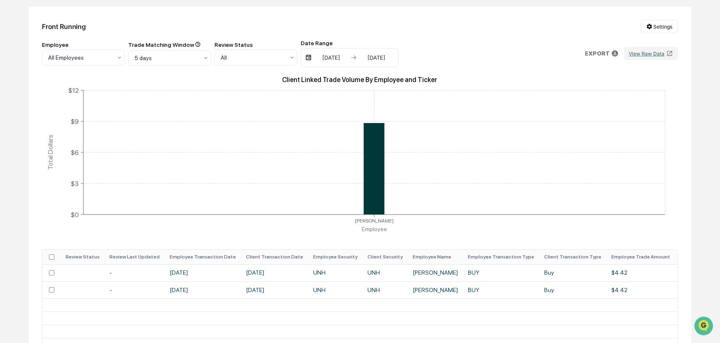
click at [309, 56] on img at bounding box center [308, 57] width 7 height 7
click at [324, 56] on div "[DATE]" at bounding box center [331, 57] width 35 height 7
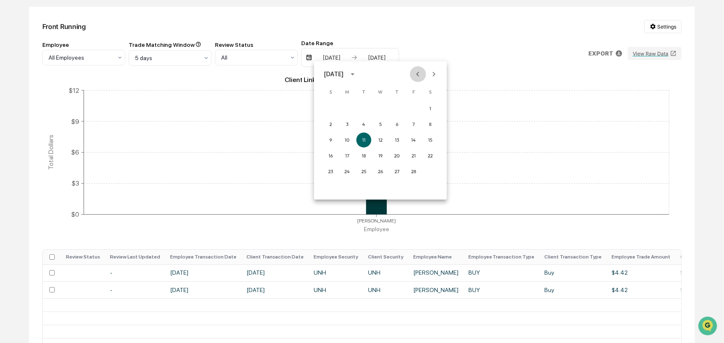
click at [420, 73] on icon "Previous month" at bounding box center [417, 74] width 9 height 9
click at [378, 103] on button "1" at bounding box center [380, 108] width 15 height 15
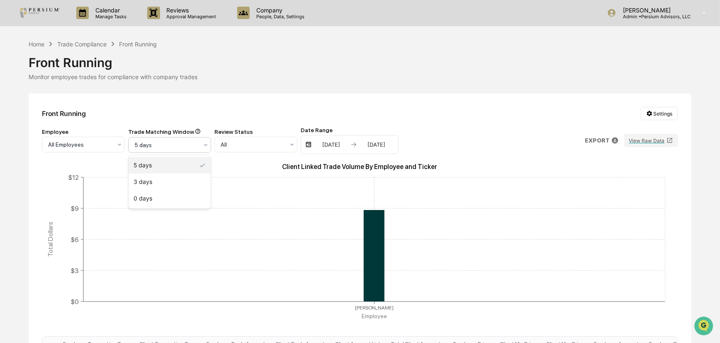
click at [139, 151] on div "5 days" at bounding box center [166, 145] width 72 height 12
click at [163, 190] on div "0 days" at bounding box center [170, 198] width 82 height 17
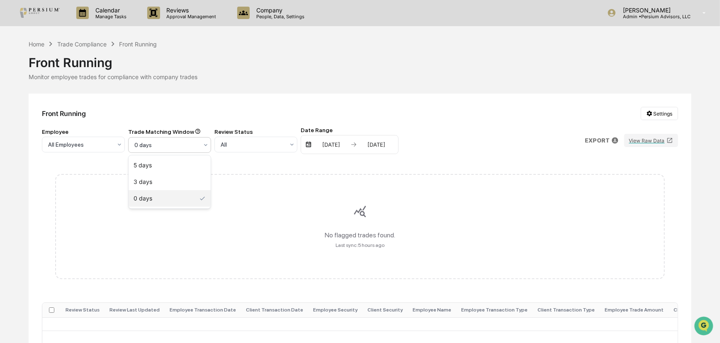
click at [188, 146] on div at bounding box center [166, 145] width 64 height 8
click at [179, 182] on div "3 days" at bounding box center [170, 182] width 82 height 17
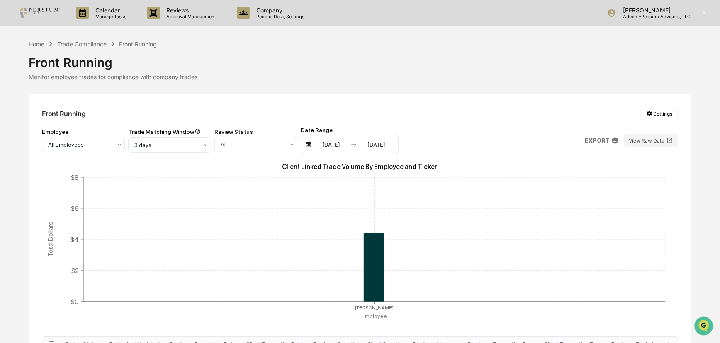
click at [290, 99] on div "Front Running Settings Employee All Employees Trade Matching Window 3 days Revi…" at bounding box center [360, 313] width 662 height 438
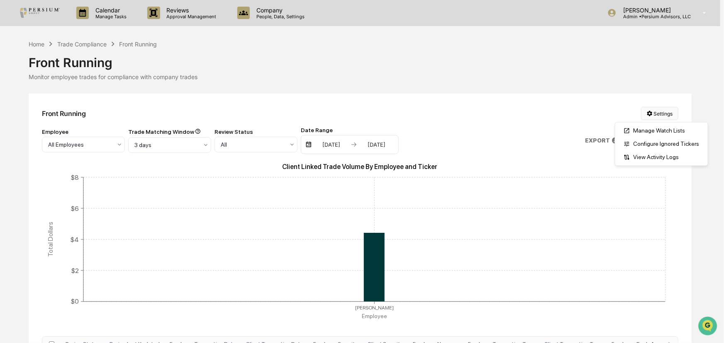
click at [655, 118] on html "Calendar Manage Tasks Reviews Approval Management Company People, Data, Setting…" at bounding box center [362, 171] width 724 height 343
click at [643, 160] on div "View Activity Logs" at bounding box center [661, 157] width 89 height 13
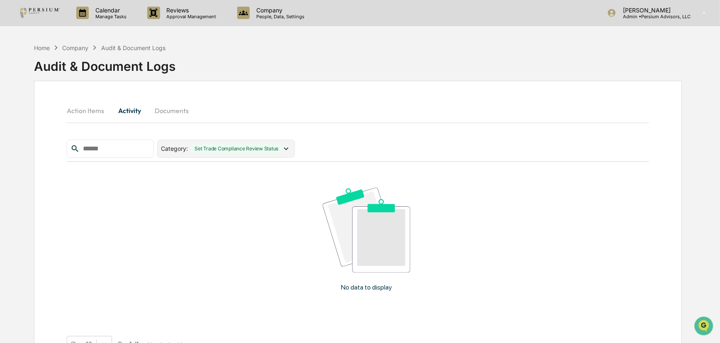
click at [291, 147] on icon at bounding box center [286, 148] width 9 height 9
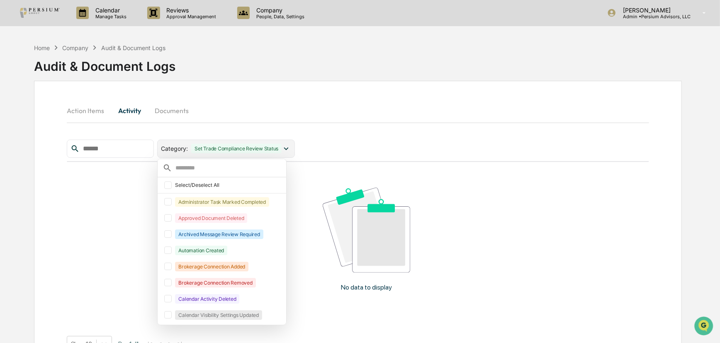
scroll to position [19, 0]
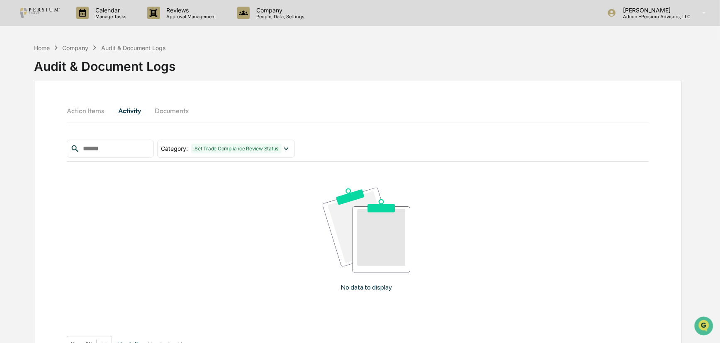
click at [324, 113] on div "Action Items Activity Documents" at bounding box center [358, 111] width 582 height 20
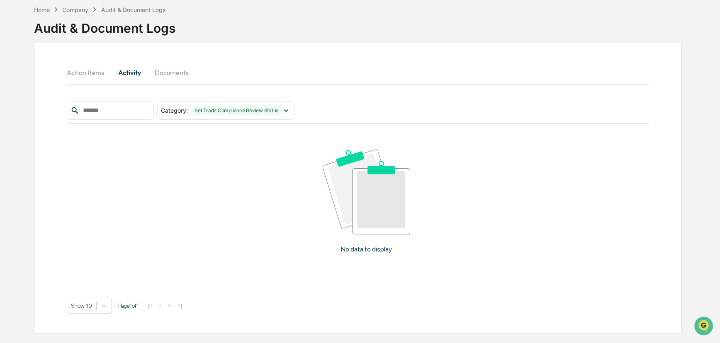
scroll to position [39, 0]
click at [291, 112] on icon at bounding box center [286, 109] width 9 height 9
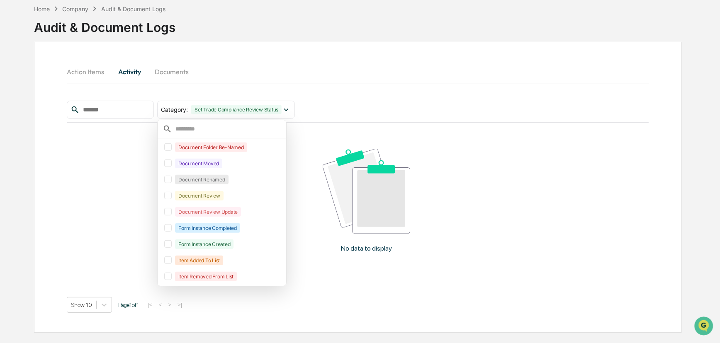
scroll to position [0, 0]
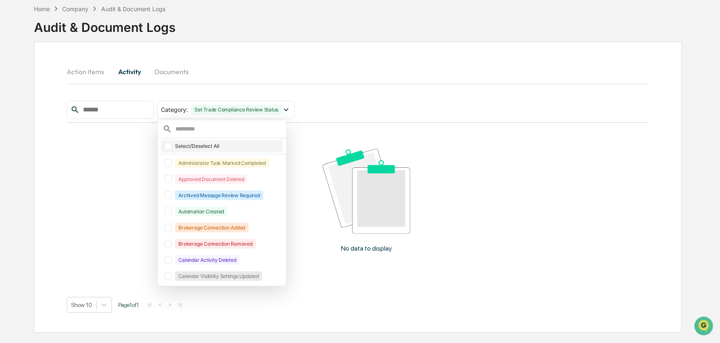
click at [172, 146] on div at bounding box center [167, 146] width 7 height 7
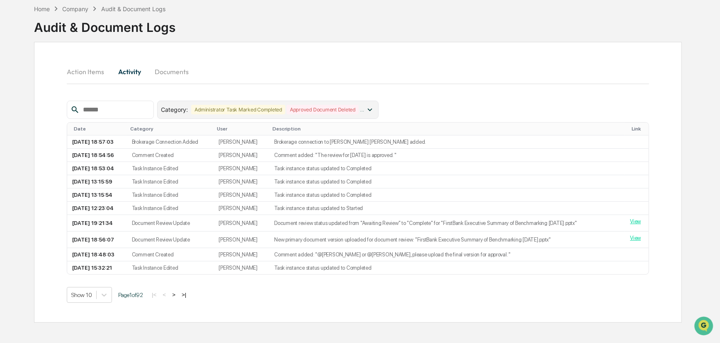
click at [264, 108] on div "Administrator Task Marked Completed" at bounding box center [238, 110] width 94 height 10
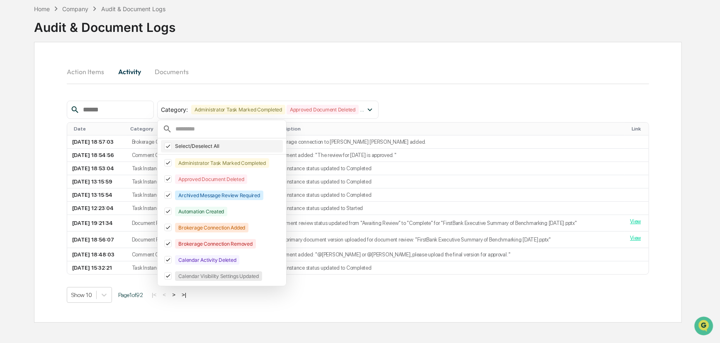
click at [173, 146] on icon at bounding box center [167, 147] width 9 height 6
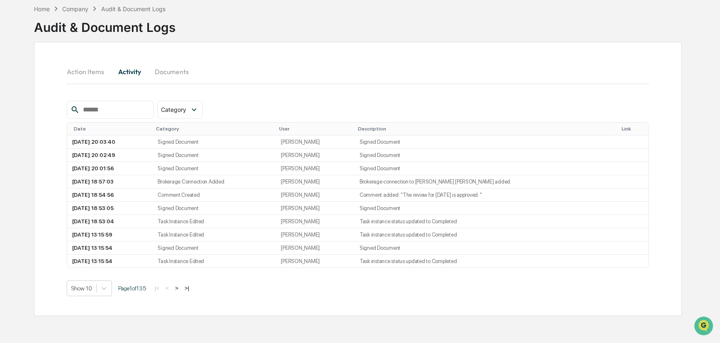
scroll to position [1, 0]
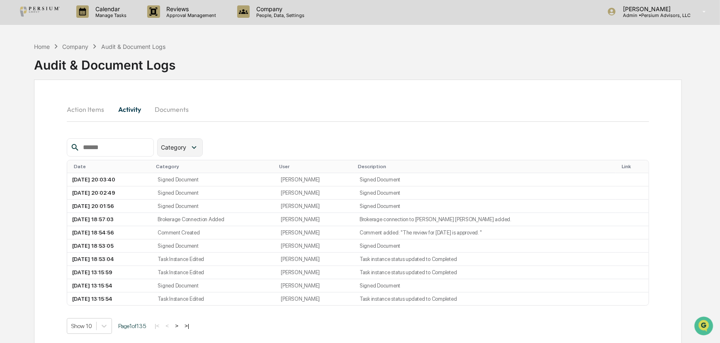
click at [186, 146] on span "Category" at bounding box center [173, 147] width 25 height 7
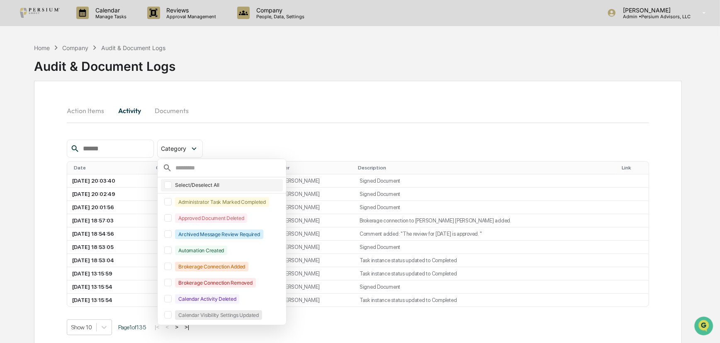
scroll to position [0, 0]
click at [172, 182] on div at bounding box center [167, 185] width 7 height 7
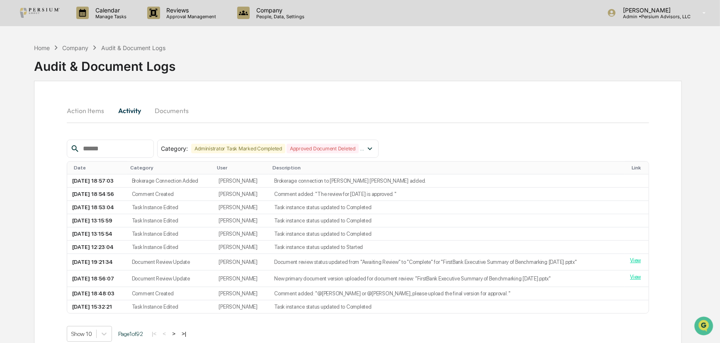
click at [315, 108] on div "Action Items Activity Documents" at bounding box center [358, 111] width 582 height 20
click at [171, 205] on td "Task Instance Edited" at bounding box center [170, 207] width 87 height 13
click at [174, 219] on td "Task Instance Edited" at bounding box center [170, 220] width 87 height 13
click at [297, 119] on div "Action Items Activity Documents" at bounding box center [358, 111] width 582 height 20
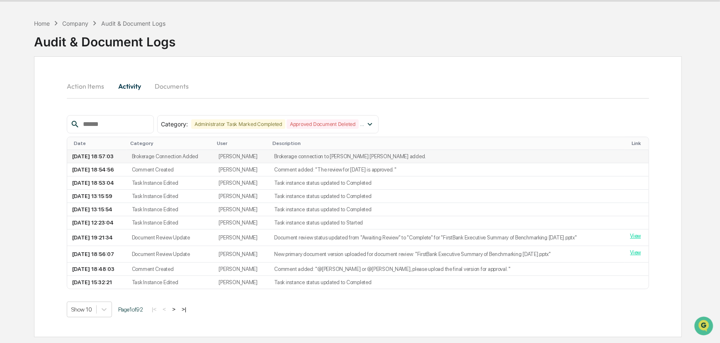
scroll to position [37, 0]
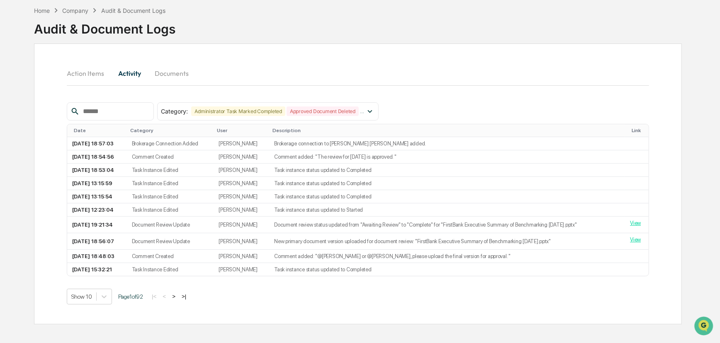
click at [178, 299] on button ">" at bounding box center [174, 296] width 8 height 7
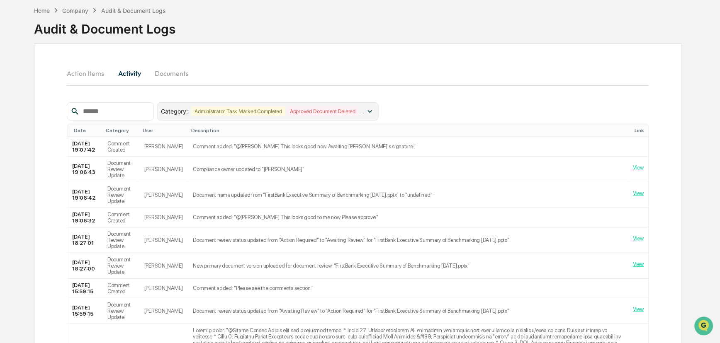
click at [265, 110] on div "Administrator Task Marked Completed" at bounding box center [238, 112] width 94 height 10
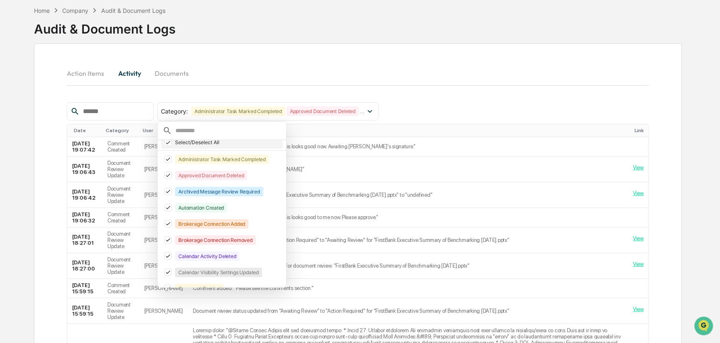
scroll to position [0, 0]
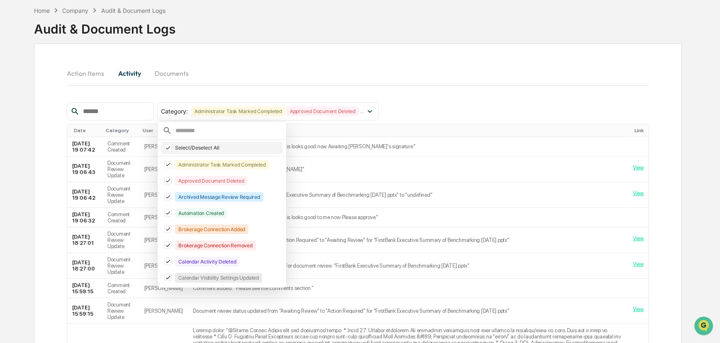
click at [173, 149] on icon at bounding box center [167, 148] width 9 height 6
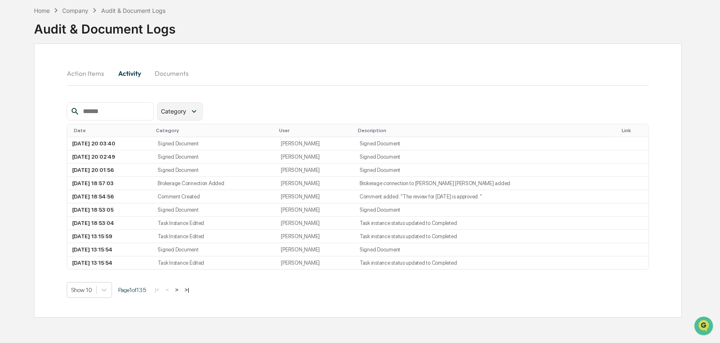
click at [199, 112] on icon at bounding box center [194, 111] width 9 height 9
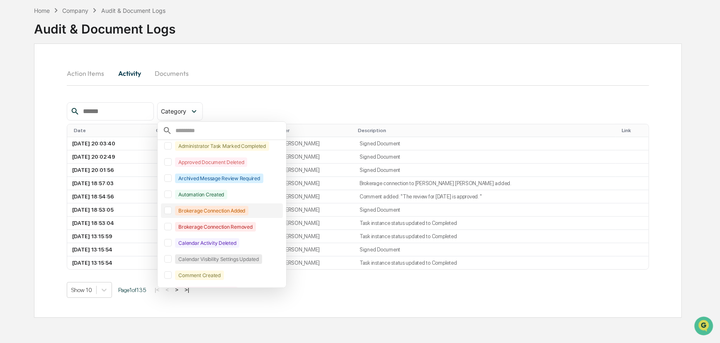
click at [172, 209] on div at bounding box center [167, 210] width 7 height 7
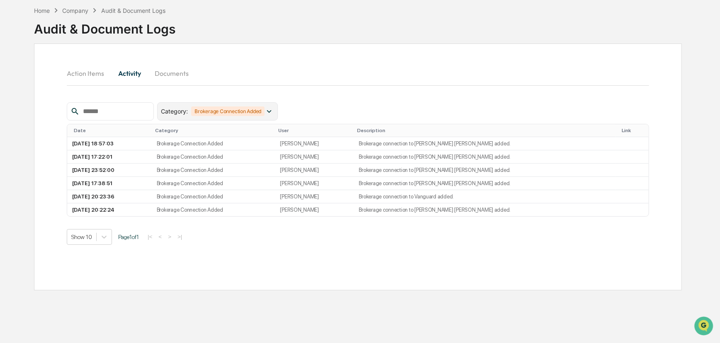
click at [205, 110] on div "Category : Brokerage Connection Added" at bounding box center [217, 111] width 120 height 18
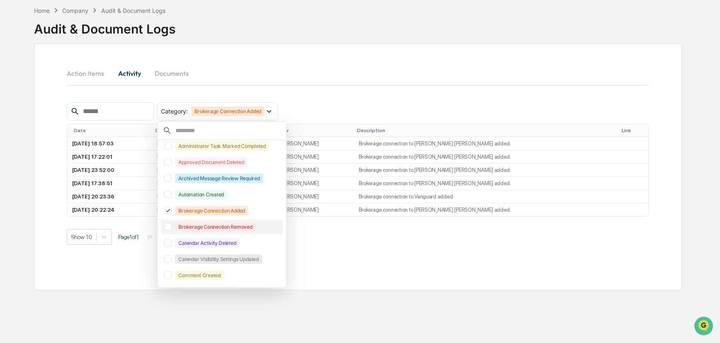
click at [172, 226] on div at bounding box center [167, 226] width 7 height 7
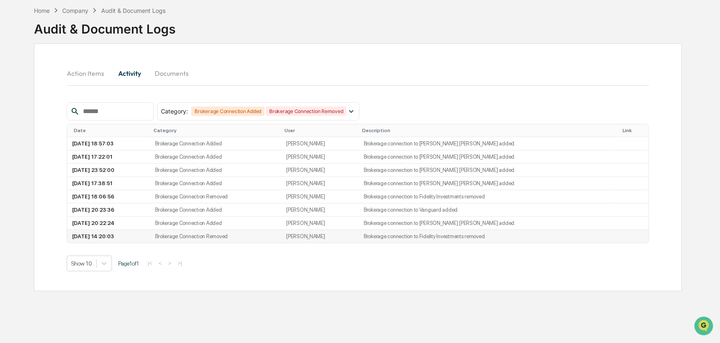
click at [427, 241] on td "Brokerage connection to Fidelity Investments removed." at bounding box center [487, 236] width 257 height 13
click at [430, 194] on td "Brokerage connection to Fidelity Investments removed." at bounding box center [487, 196] width 257 height 13
click at [450, 236] on td "Brokerage connection to Fidelity Investments removed." at bounding box center [487, 236] width 257 height 13
click at [456, 198] on td "Brokerage connection to Fidelity Investments removed." at bounding box center [487, 196] width 257 height 13
click at [246, 196] on td "Brokerage Connection Removed" at bounding box center [215, 196] width 131 height 13
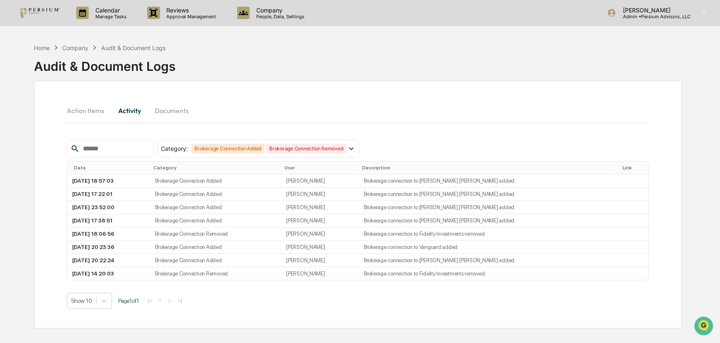
click at [87, 110] on button "Action Items" at bounding box center [89, 111] width 44 height 20
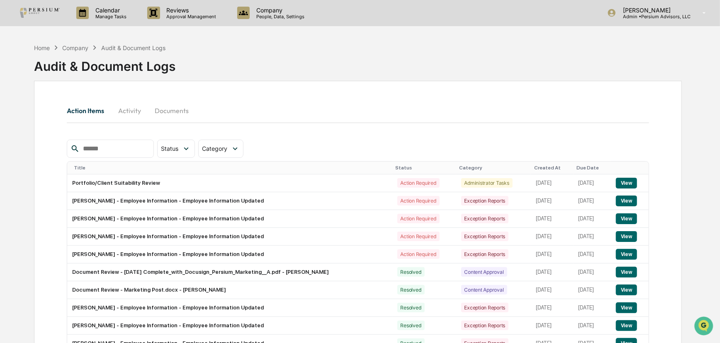
click at [78, 44] on div "Company" at bounding box center [75, 47] width 26 height 7
click at [203, 24] on div "Reviews Approval Management" at bounding box center [186, 13] width 90 height 26
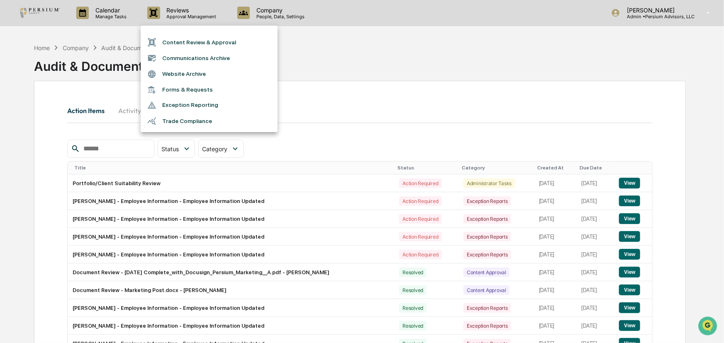
click at [209, 117] on li "Trade Compliance" at bounding box center [209, 121] width 137 height 16
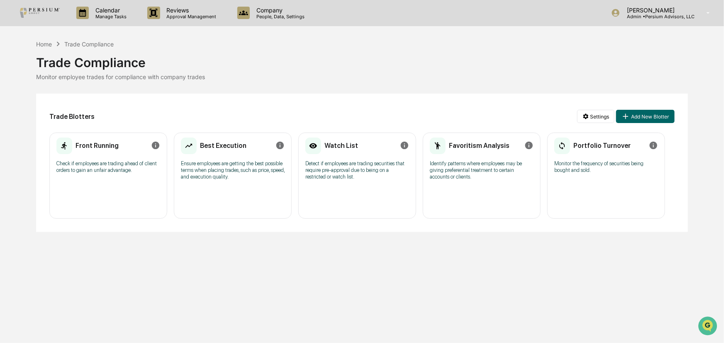
click at [118, 154] on div "Front Running" at bounding box center [108, 145] width 104 height 19
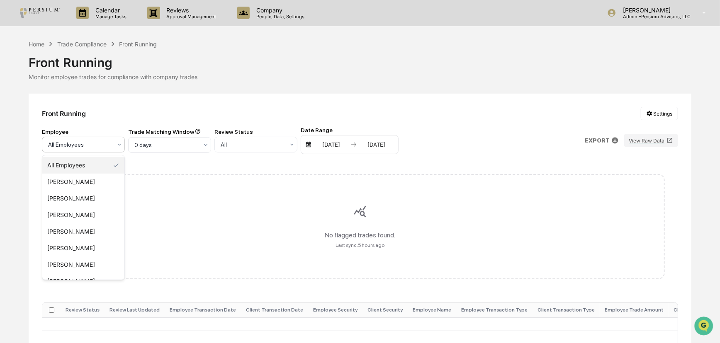
click at [116, 143] on div "All Employees" at bounding box center [80, 145] width 72 height 12
click at [91, 210] on div "[PERSON_NAME]" at bounding box center [83, 215] width 82 height 17
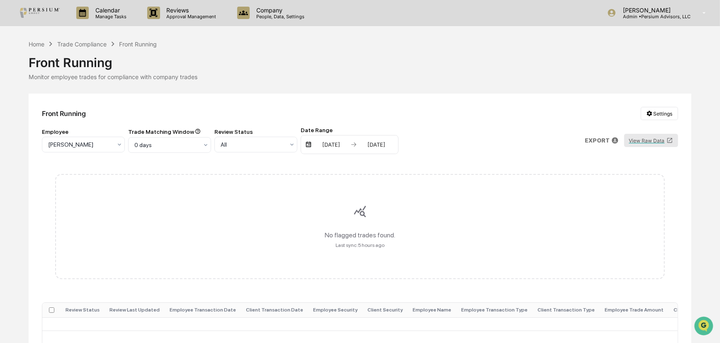
click at [668, 141] on icon at bounding box center [670, 140] width 7 height 7
click at [79, 45] on div "Trade Compliance" at bounding box center [81, 44] width 49 height 7
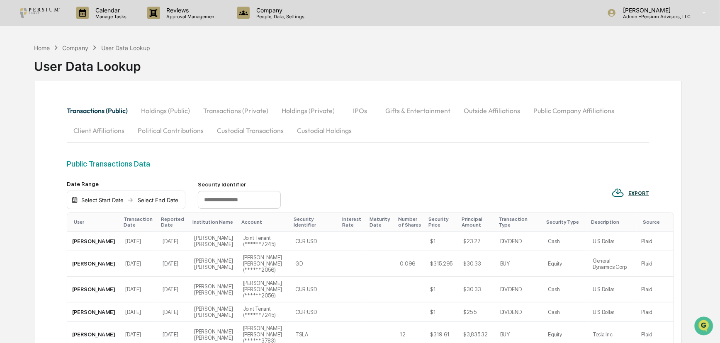
click at [77, 221] on div "User" at bounding box center [95, 222] width 43 height 6
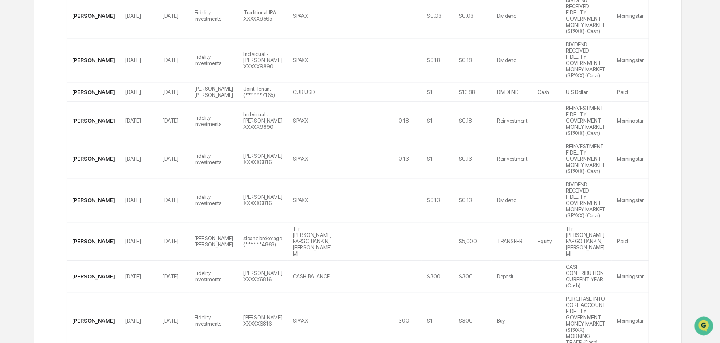
scroll to position [1250, 0]
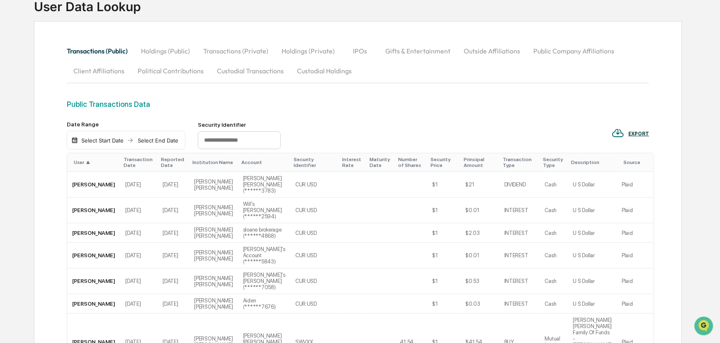
scroll to position [0, 0]
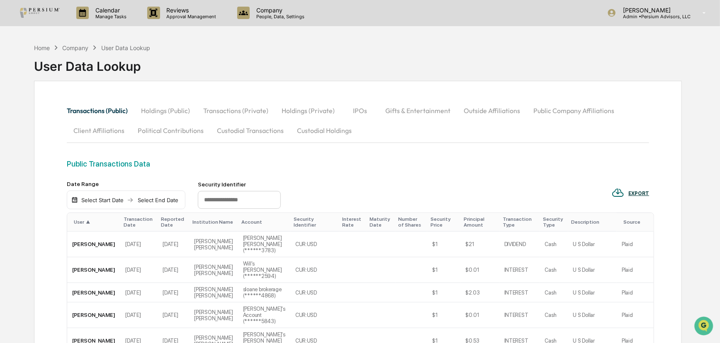
click at [124, 223] on div "Transaction Date" at bounding box center [139, 223] width 31 height 12
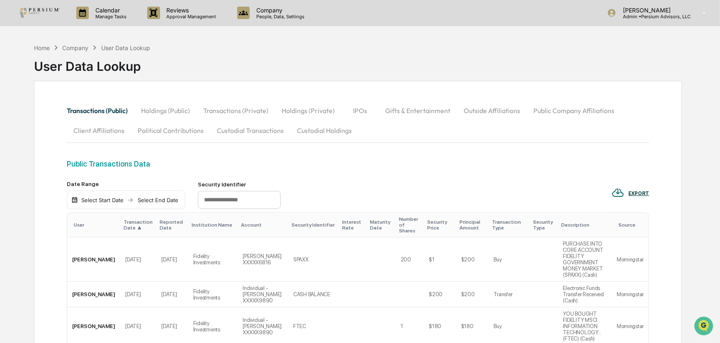
click at [124, 224] on div "Transaction Date ▲" at bounding box center [138, 225] width 29 height 12
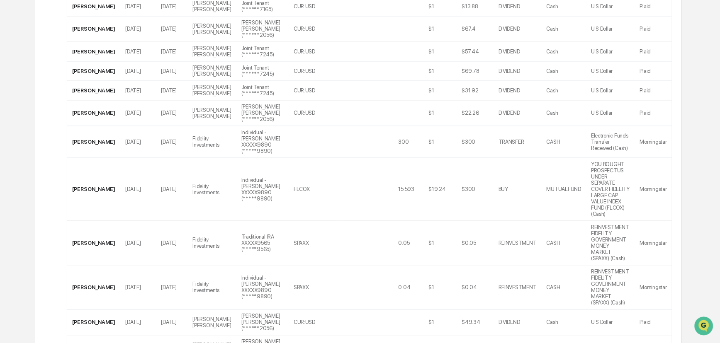
scroll to position [1093, 0]
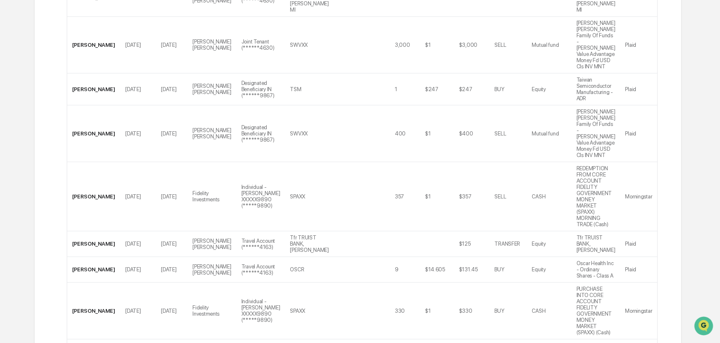
scroll to position [1276, 0]
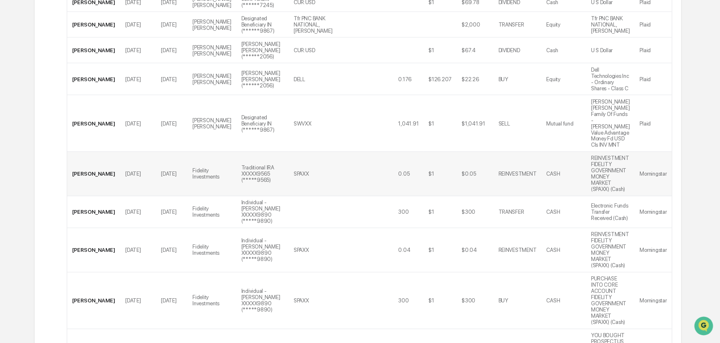
scroll to position [846, 0]
